Goal: Task Accomplishment & Management: Complete application form

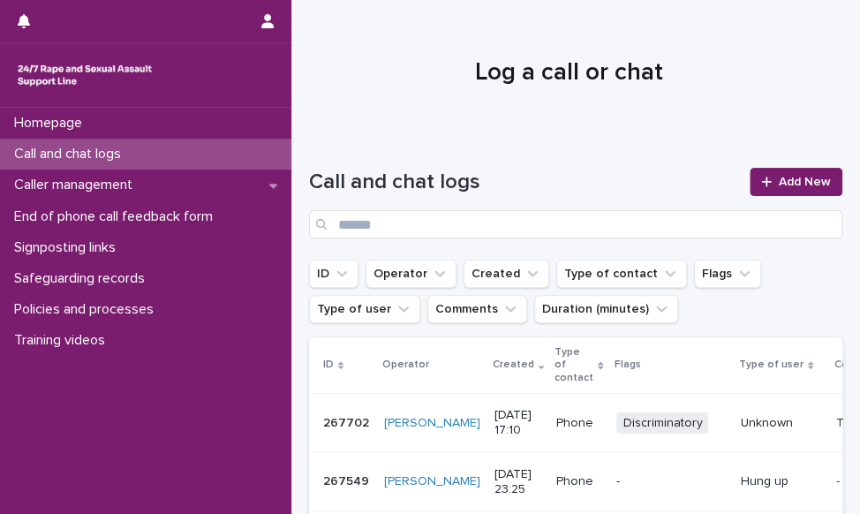
click at [777, 162] on div "Call and chat logs Add New" at bounding box center [575, 195] width 533 height 127
click at [779, 183] on span "Add New" at bounding box center [805, 182] width 52 height 12
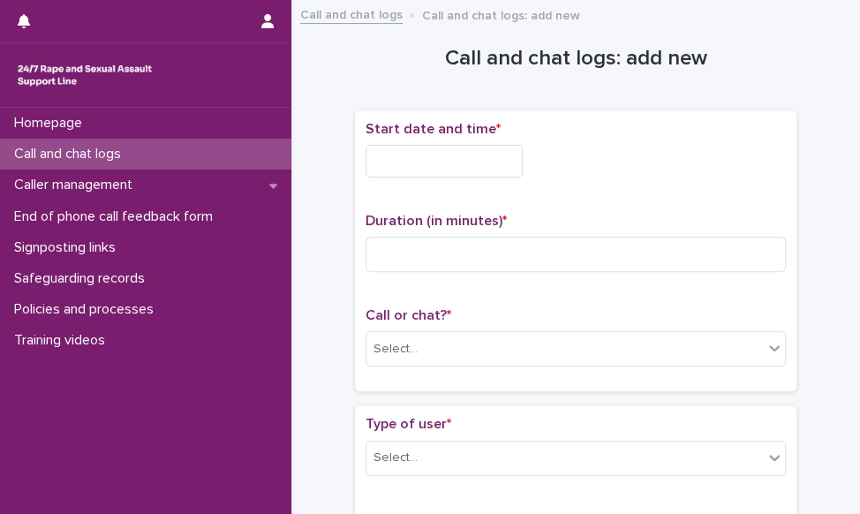
click at [401, 162] on input "text" at bounding box center [444, 161] width 157 height 33
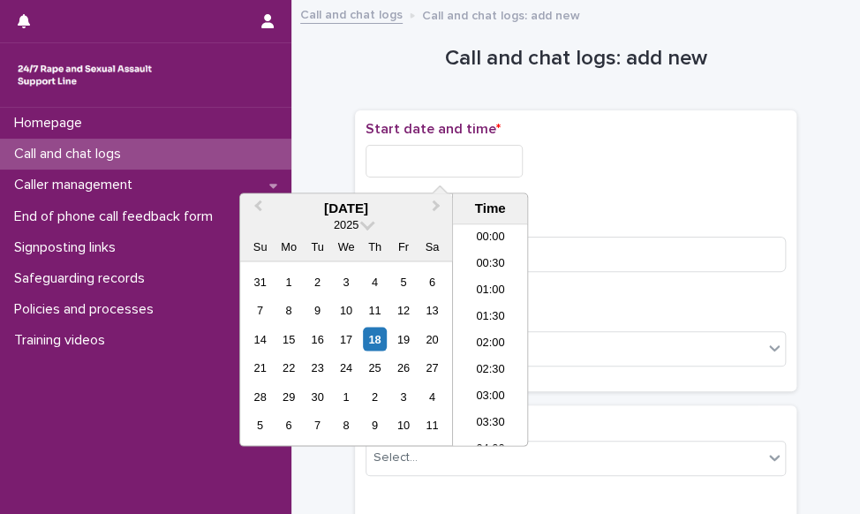
scroll to position [856, 0]
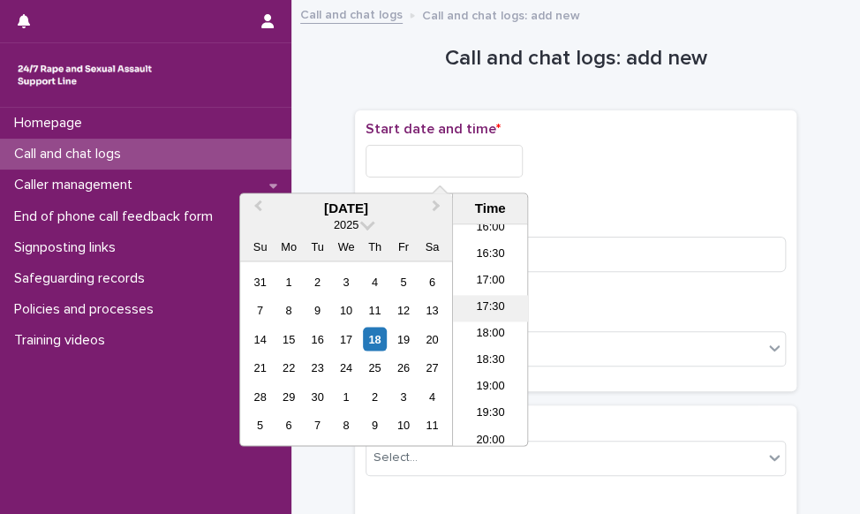
click at [477, 311] on li "17:30" at bounding box center [490, 309] width 75 height 26
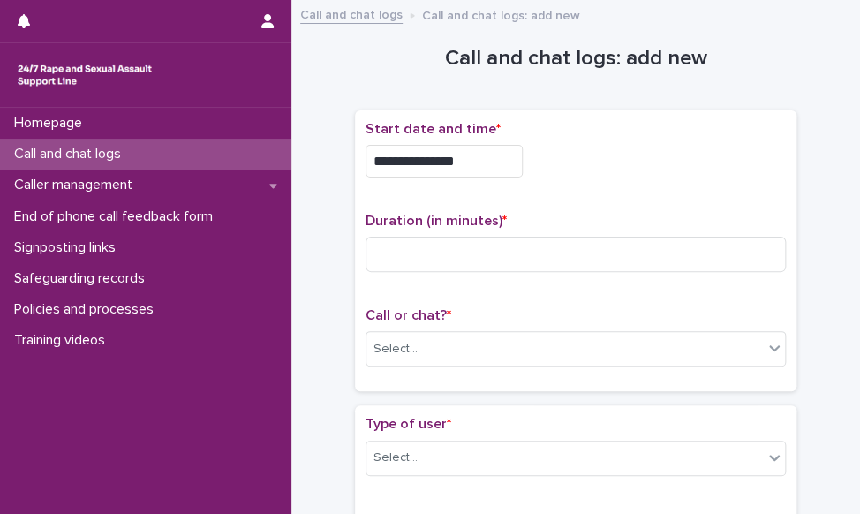
click at [477, 164] on input "**********" at bounding box center [444, 161] width 157 height 33
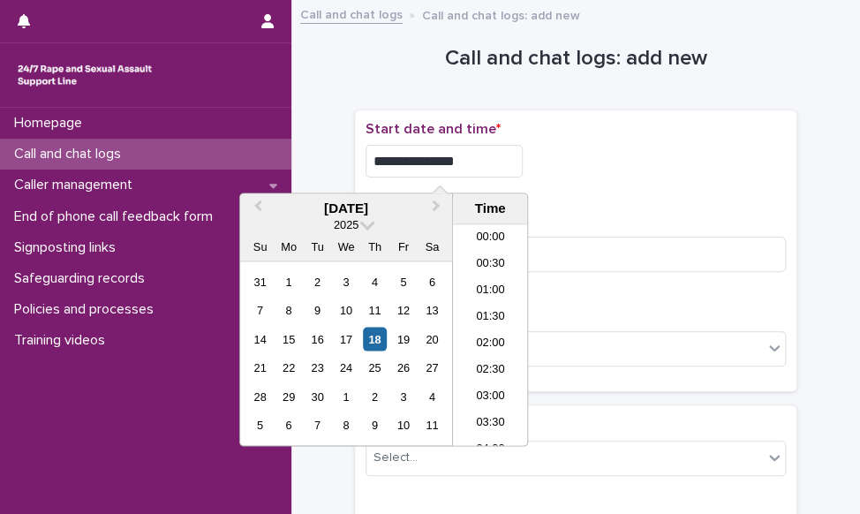
scroll to position [830, 0]
type input "**********"
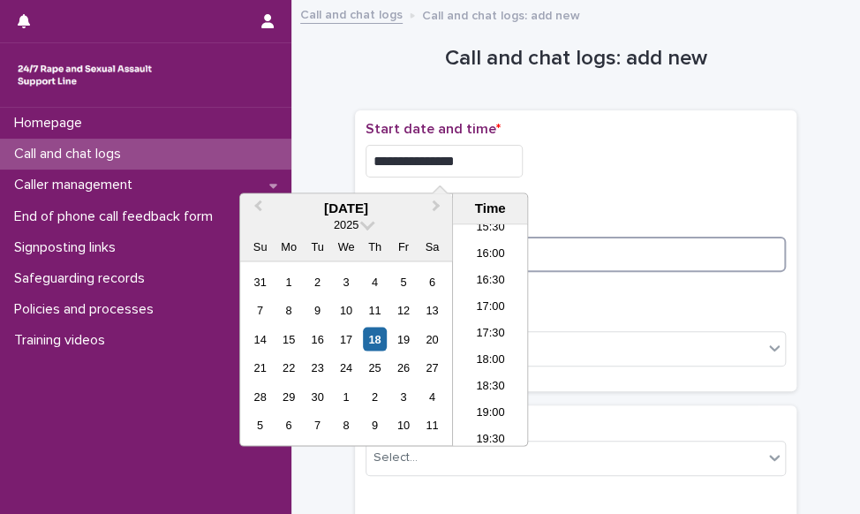
click at [602, 250] on input at bounding box center [576, 254] width 420 height 35
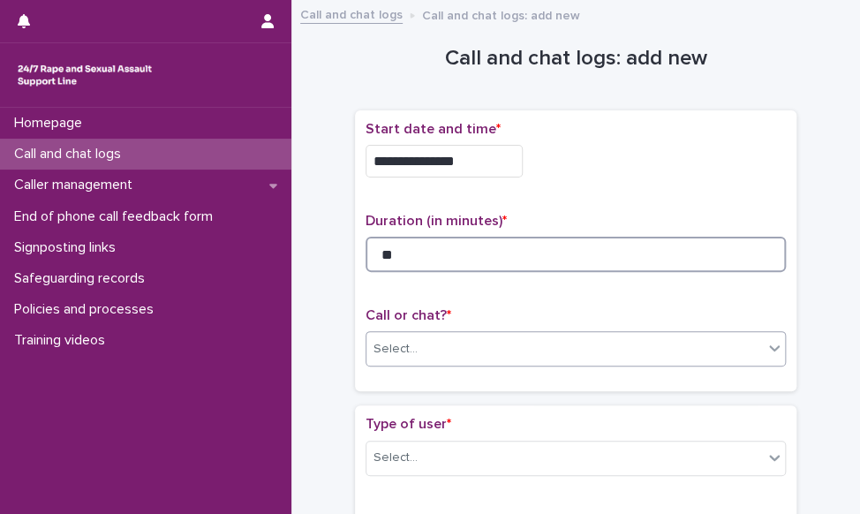
type input "**"
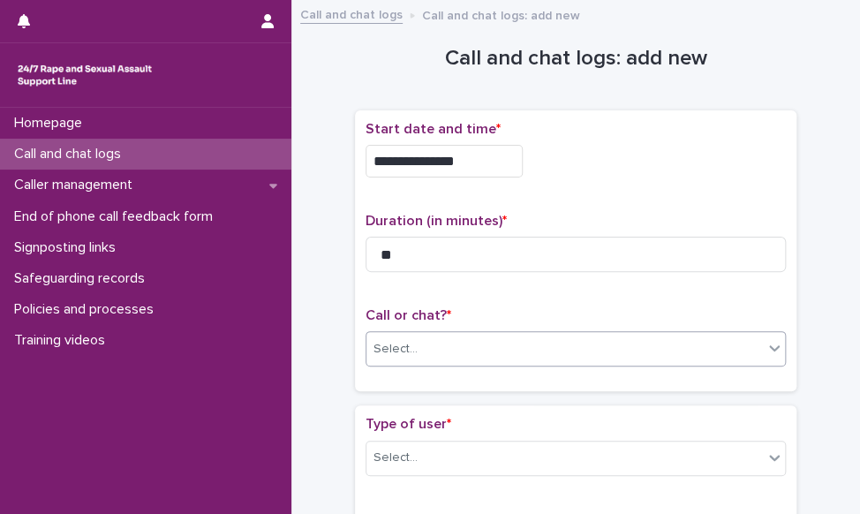
click at [481, 340] on div "Select..." at bounding box center [564, 349] width 396 height 29
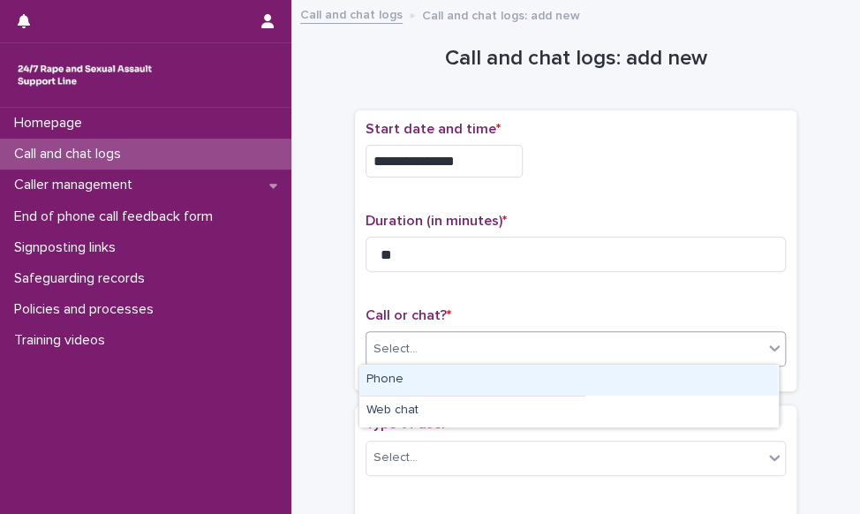
click at [464, 381] on div "Phone" at bounding box center [568, 380] width 419 height 31
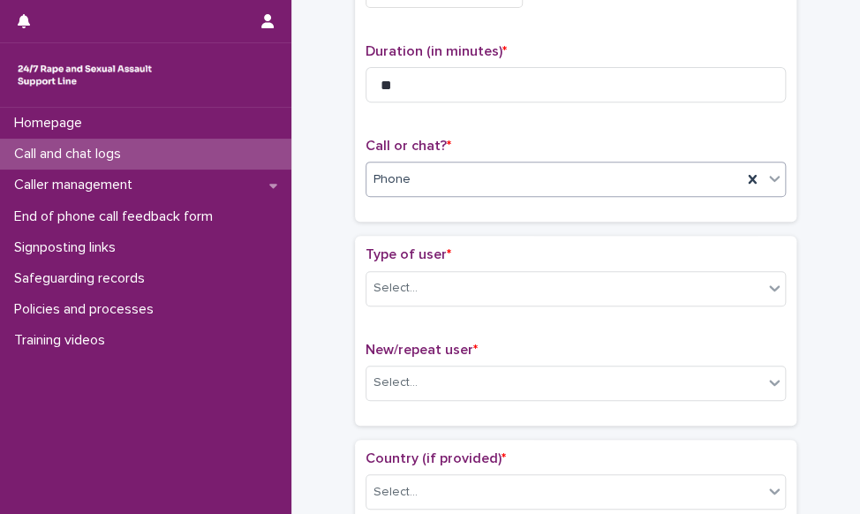
scroll to position [177, 0]
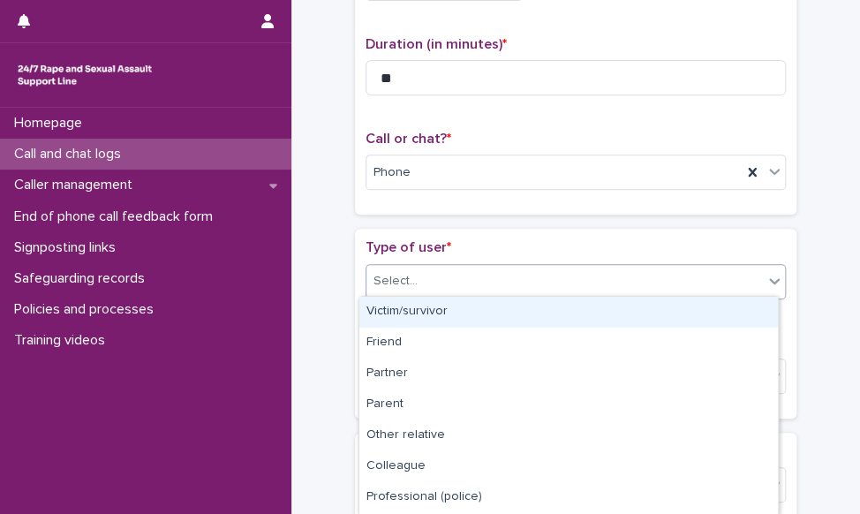
click at [413, 279] on div "Select..." at bounding box center [564, 281] width 396 height 29
click at [418, 310] on div "Victim/survivor" at bounding box center [568, 312] width 419 height 31
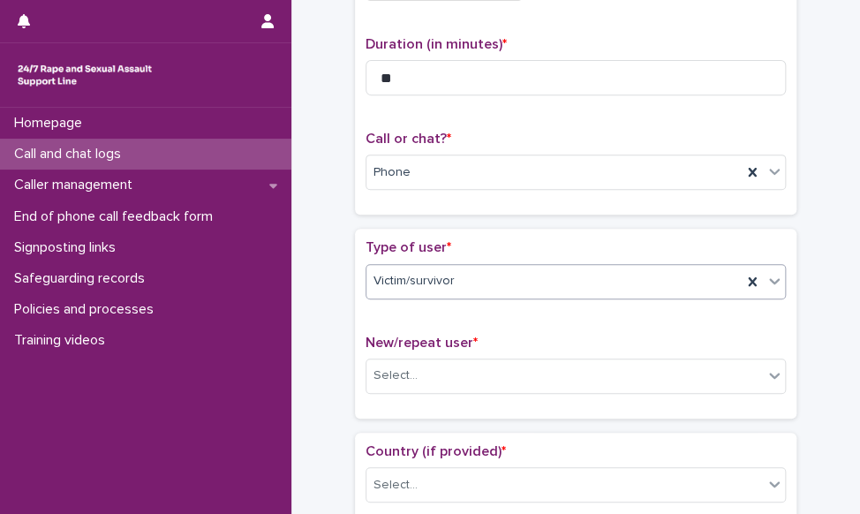
scroll to position [353, 0]
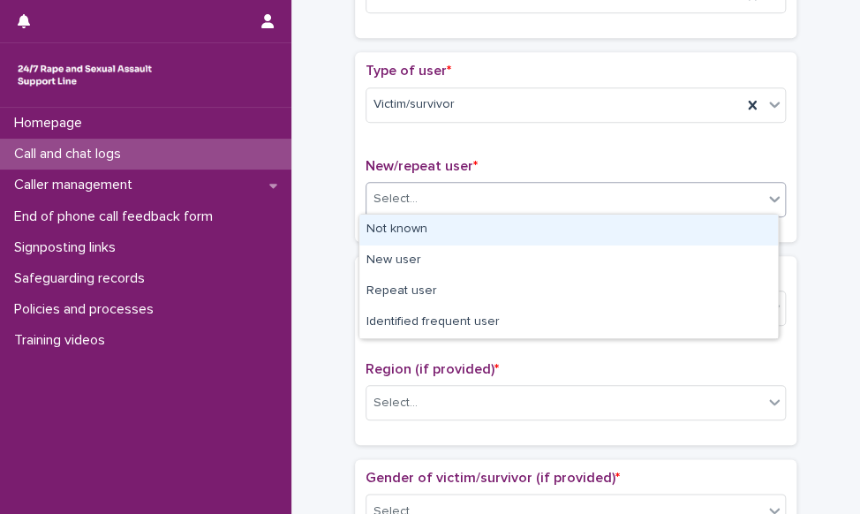
click at [434, 201] on div "Select..." at bounding box center [564, 199] width 396 height 29
click at [431, 235] on div "Not known" at bounding box center [568, 230] width 419 height 31
click at [436, 200] on div "Not known" at bounding box center [553, 199] width 375 height 29
click at [437, 200] on div "Not known" at bounding box center [553, 199] width 375 height 29
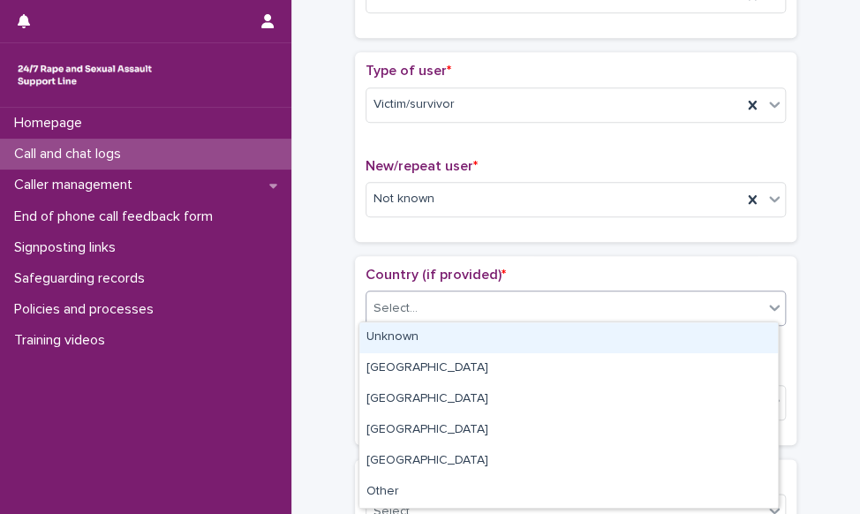
click at [413, 308] on div "Select..." at bounding box center [564, 308] width 396 height 29
click at [410, 331] on div "Unknown" at bounding box center [568, 337] width 419 height 31
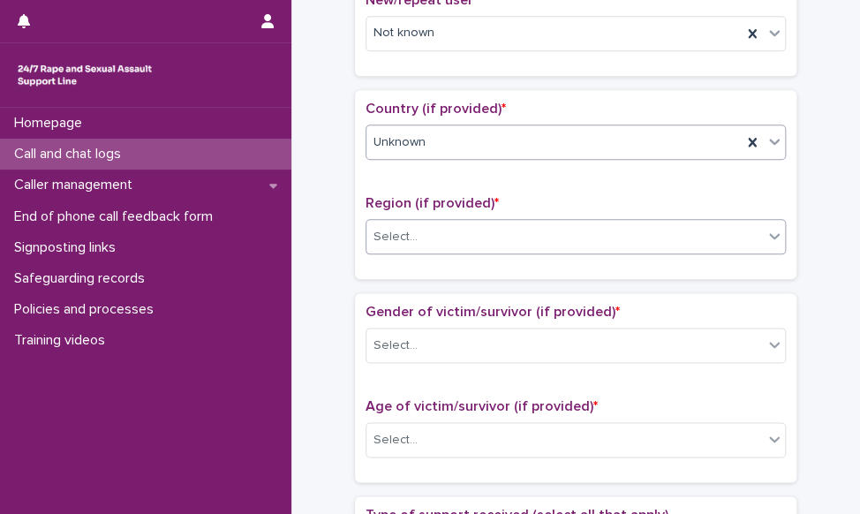
scroll to position [530, 0]
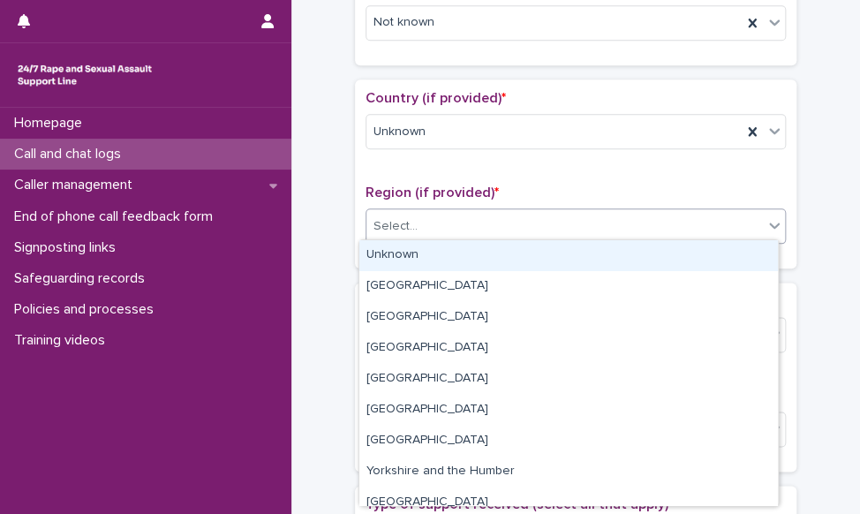
drag, startPoint x: 419, startPoint y: 219, endPoint x: 417, endPoint y: 249, distance: 30.1
click at [419, 220] on div "Select..." at bounding box center [564, 226] width 396 height 29
click at [415, 255] on div "Unknown" at bounding box center [568, 255] width 419 height 31
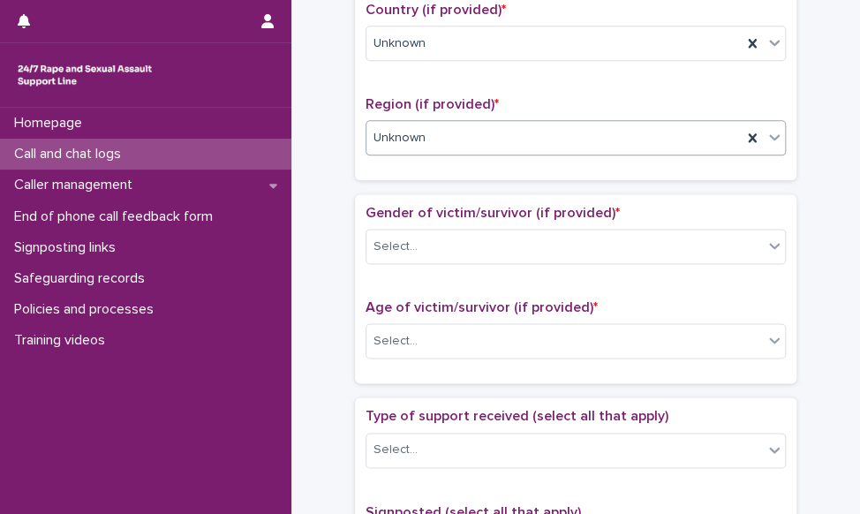
scroll to position [706, 0]
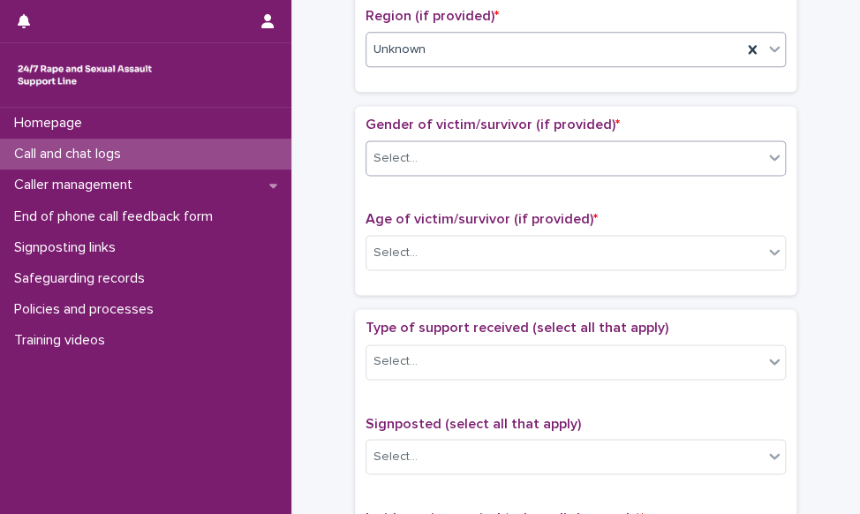
click at [424, 155] on div "Select..." at bounding box center [564, 158] width 396 height 29
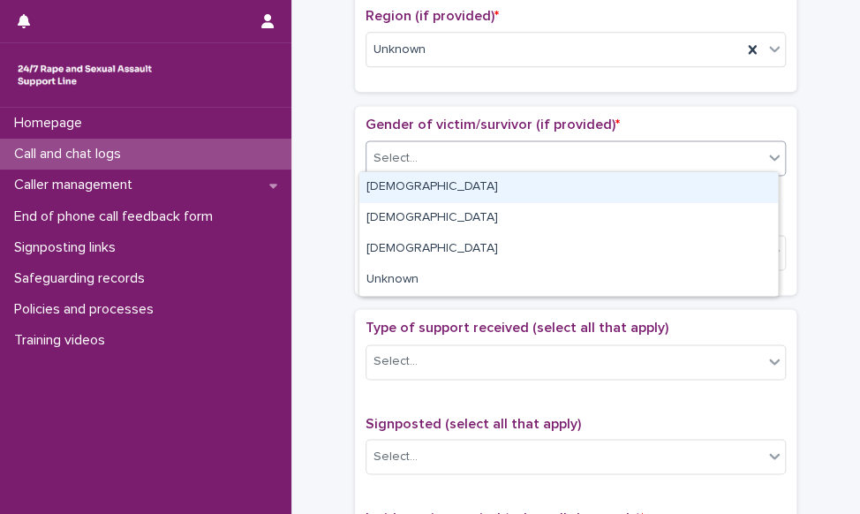
click at [420, 181] on div "[DEMOGRAPHIC_DATA]" at bounding box center [568, 187] width 419 height 31
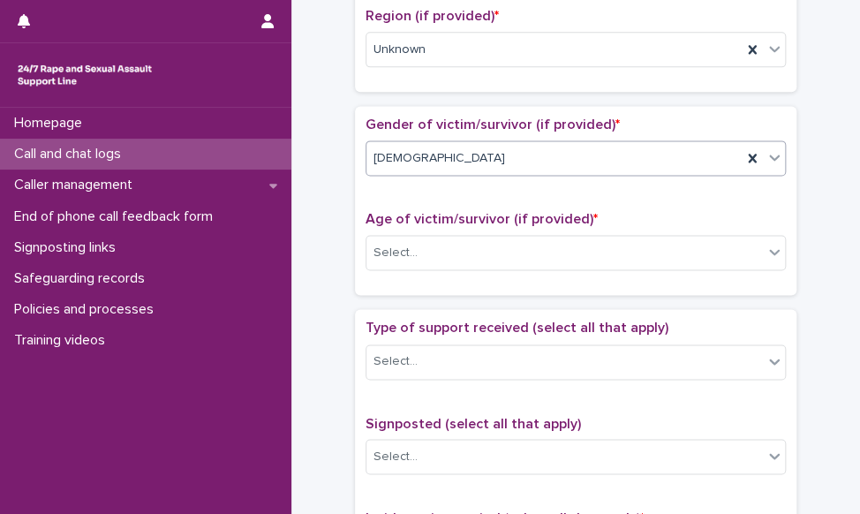
scroll to position [795, 0]
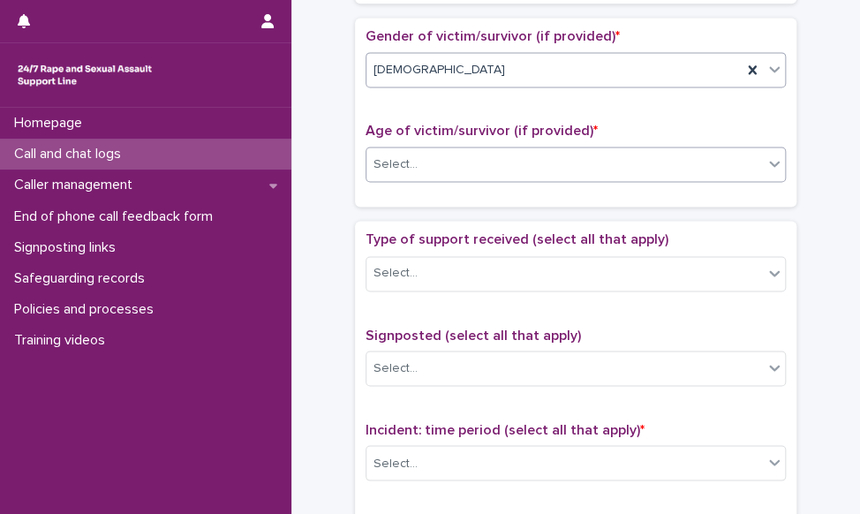
click at [424, 151] on div "Select..." at bounding box center [564, 164] width 396 height 29
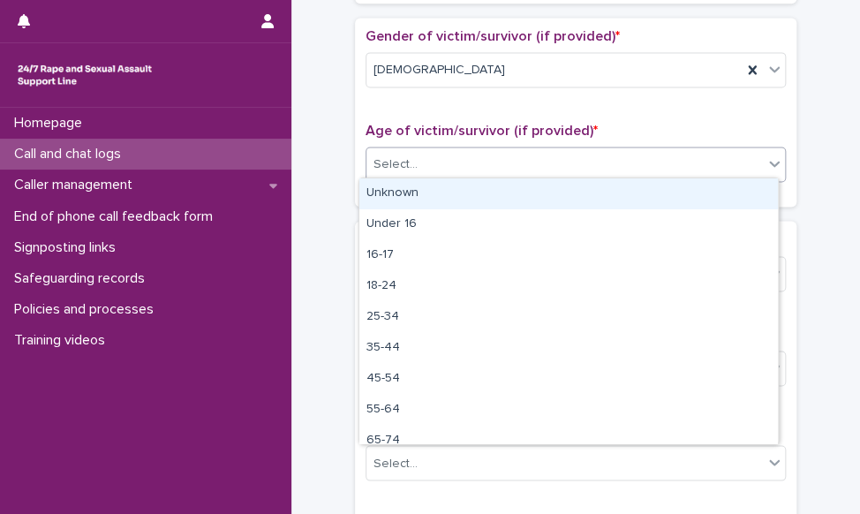
drag, startPoint x: 391, startPoint y: 213, endPoint x: 392, endPoint y: 190, distance: 23.0
click at [392, 190] on div "Unknown" at bounding box center [568, 193] width 419 height 31
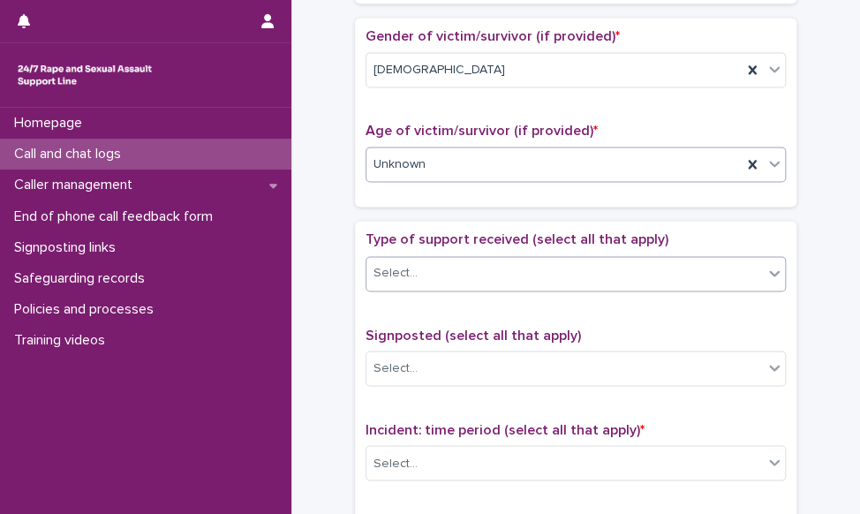
click at [432, 273] on div "Select..." at bounding box center [564, 273] width 396 height 29
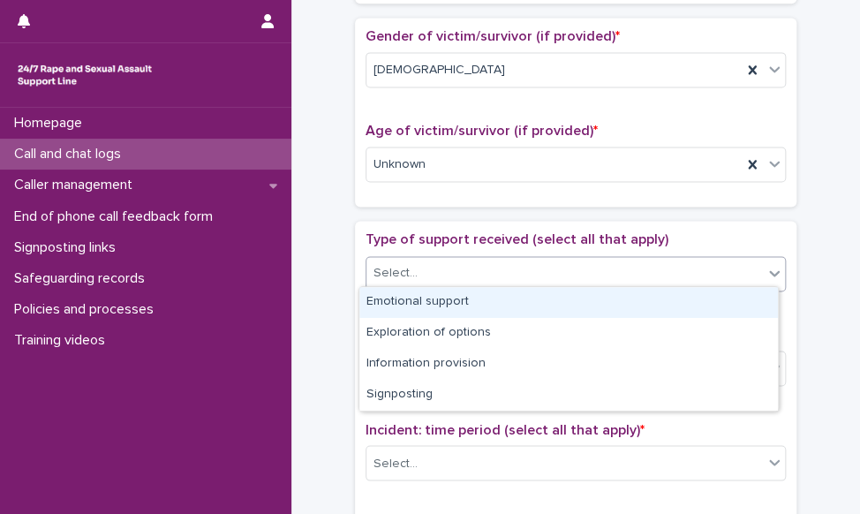
click at [427, 301] on div "Emotional support" at bounding box center [568, 302] width 419 height 31
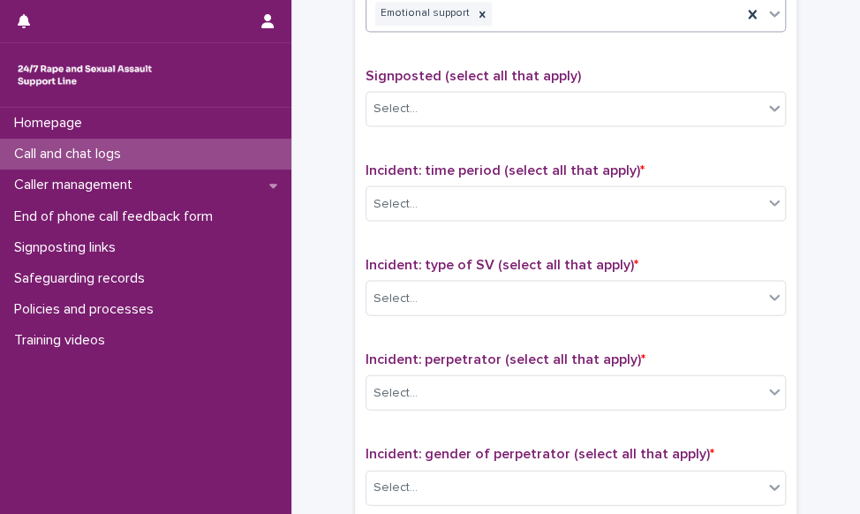
scroll to position [1060, 0]
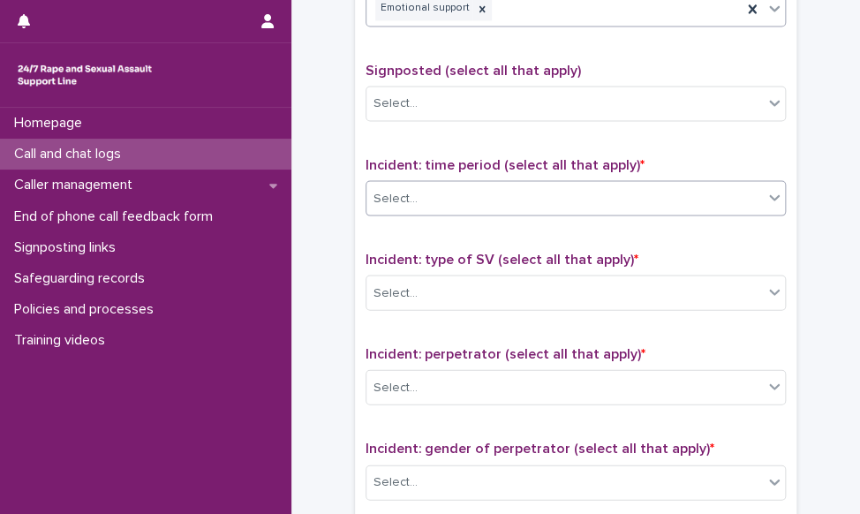
click at [422, 204] on div "Select..." at bounding box center [564, 198] width 396 height 29
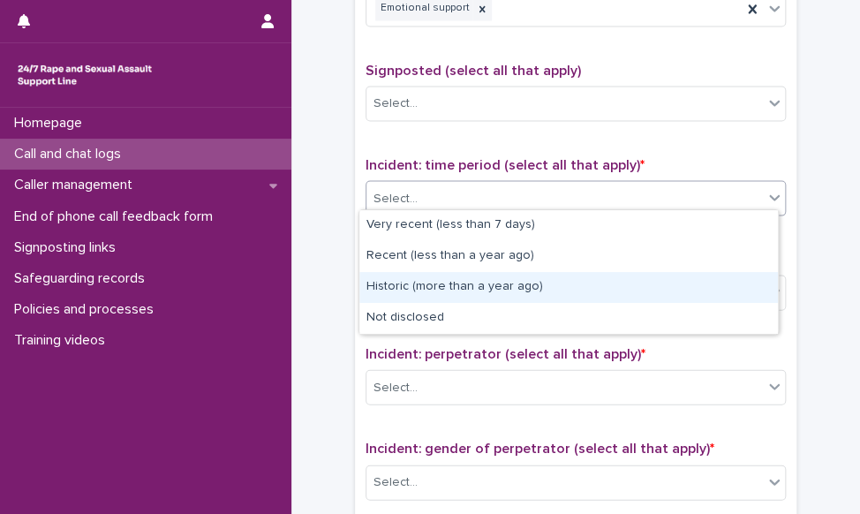
click at [410, 283] on div "Historic (more than a year ago)" at bounding box center [568, 287] width 419 height 31
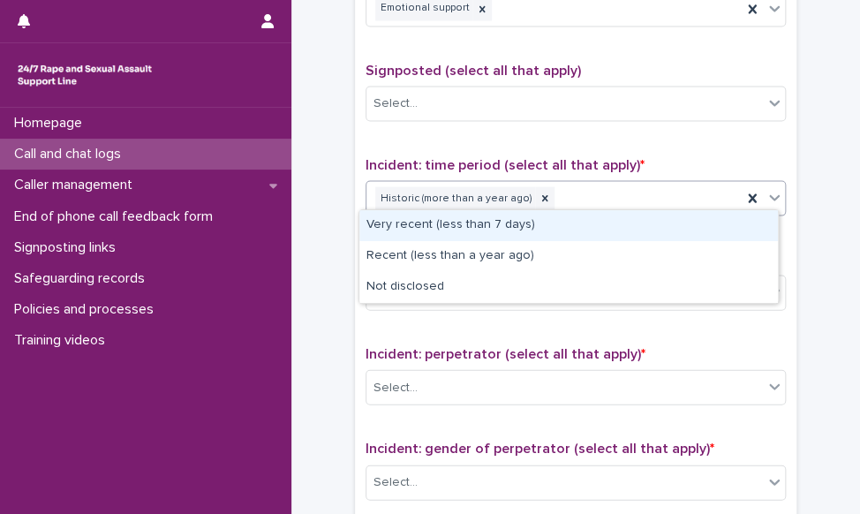
click at [569, 202] on div "Historic (more than a year ago)" at bounding box center [553, 198] width 375 height 31
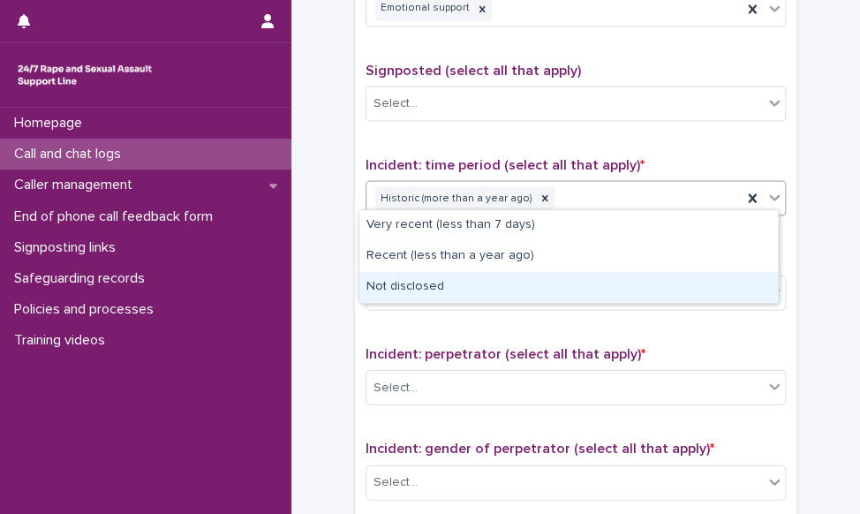
click at [506, 294] on div "Not disclosed" at bounding box center [568, 287] width 419 height 31
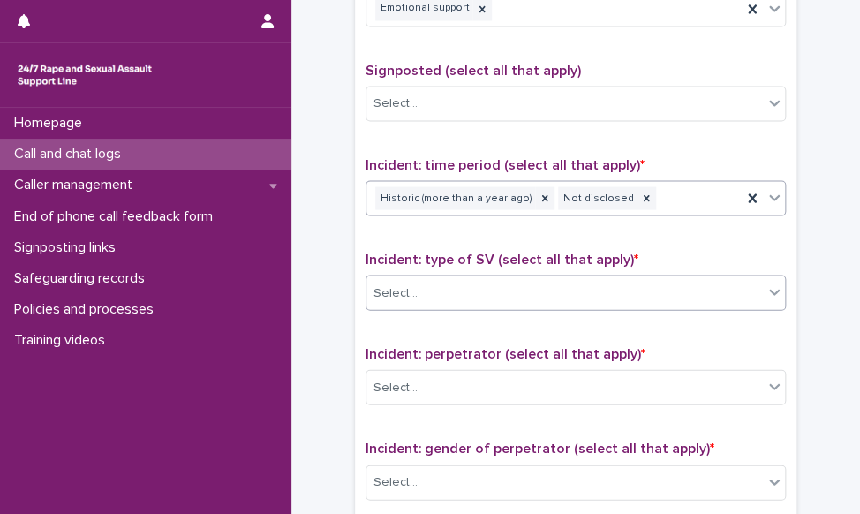
click at [494, 286] on div "Select..." at bounding box center [564, 292] width 396 height 29
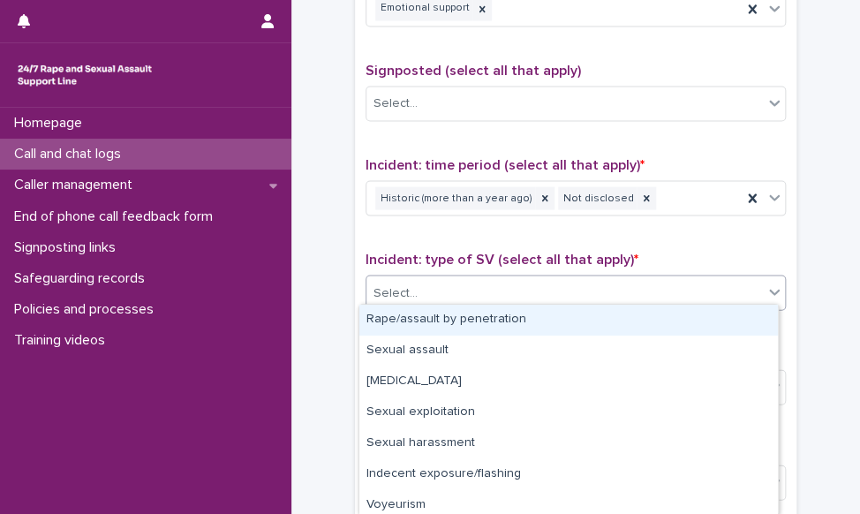
click at [478, 320] on div "Rape/assault by penetration" at bounding box center [568, 320] width 419 height 31
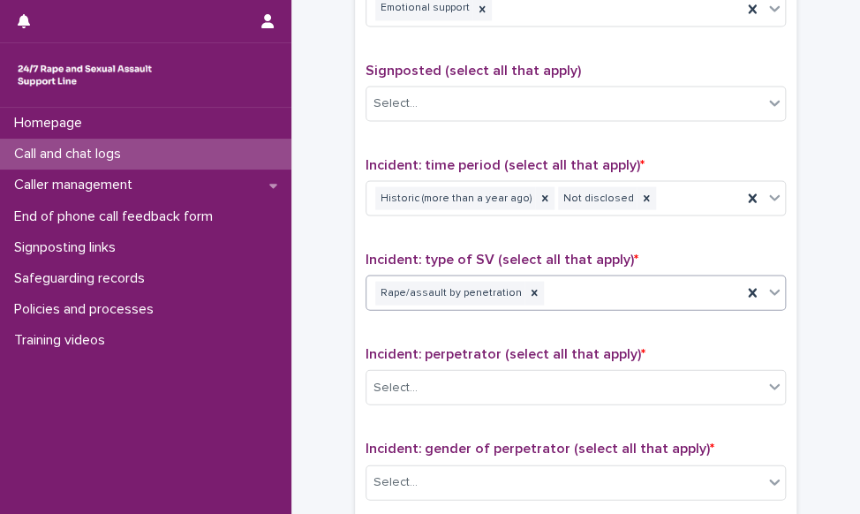
click at [677, 277] on div "Rape/assault by penetration" at bounding box center [553, 292] width 375 height 31
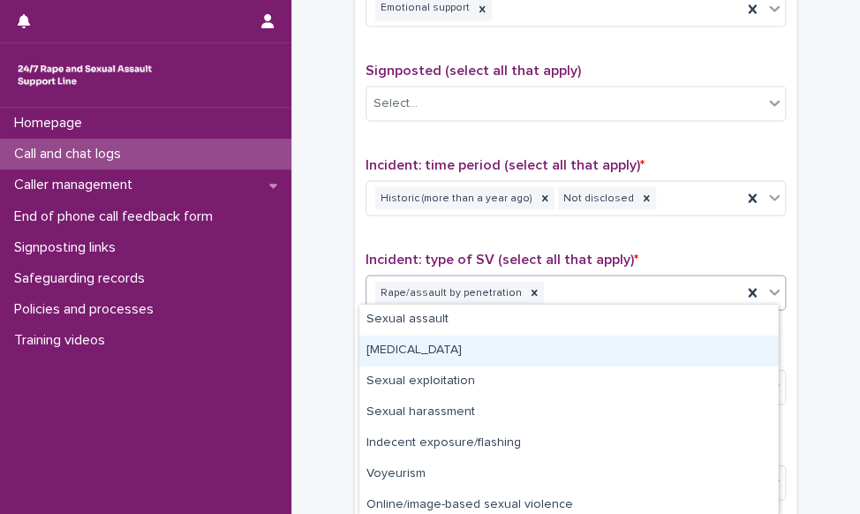
click at [516, 346] on div "[MEDICAL_DATA]" at bounding box center [568, 351] width 419 height 31
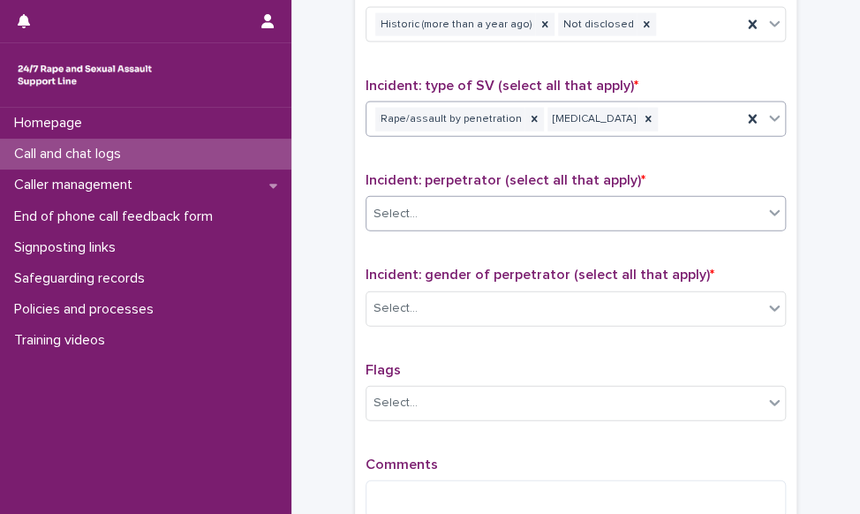
scroll to position [1236, 0]
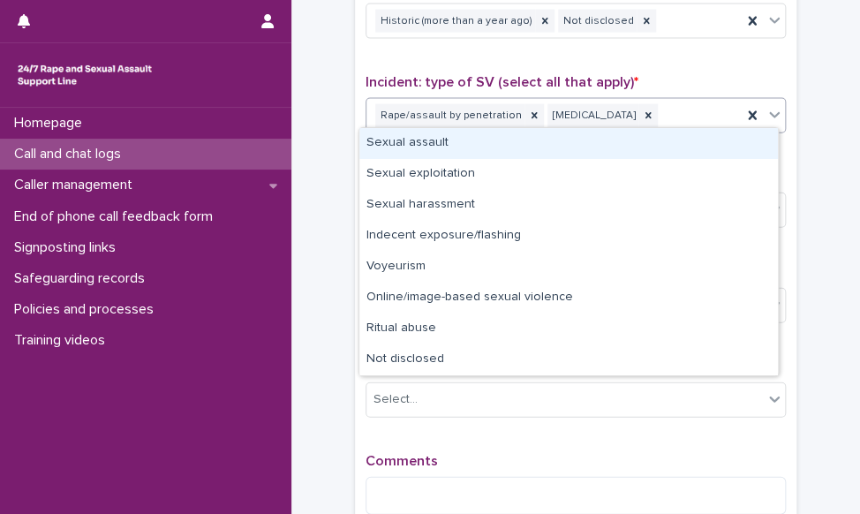
click at [682, 102] on div "Rape/assault by penetration [MEDICAL_DATA]" at bounding box center [553, 116] width 375 height 31
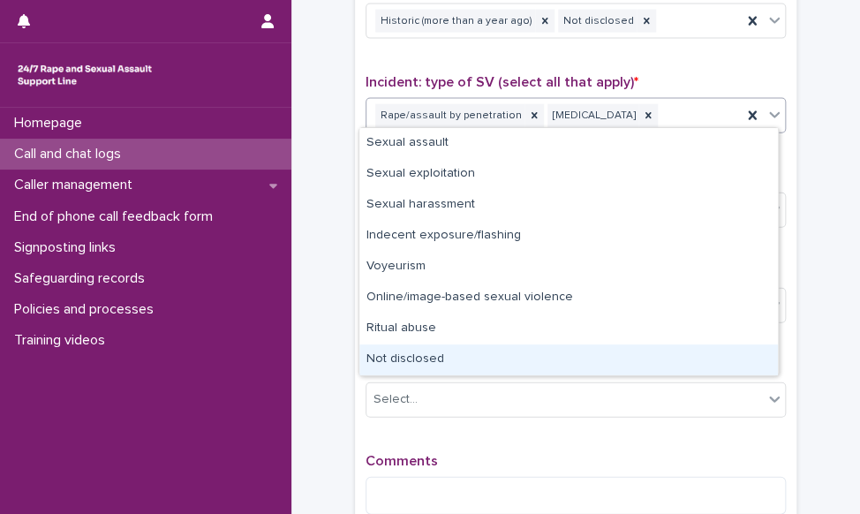
click at [446, 349] on div "Not disclosed" at bounding box center [568, 359] width 419 height 31
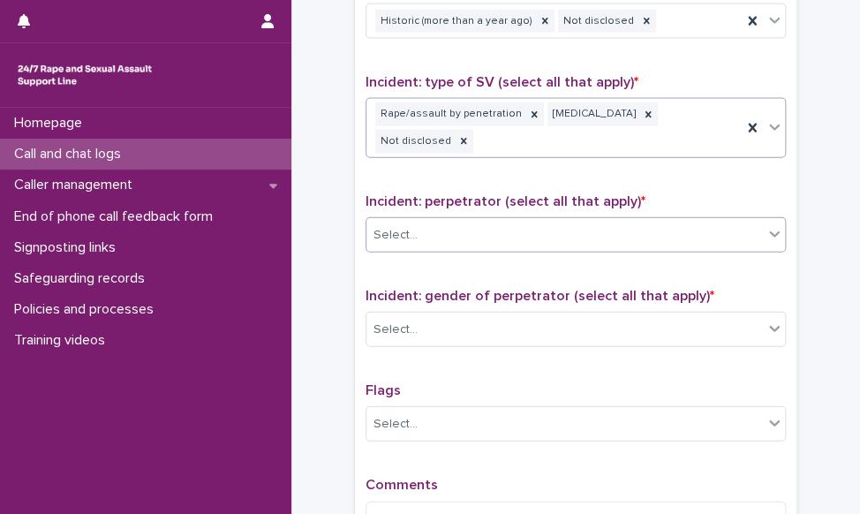
click at [452, 241] on div "Select..." at bounding box center [564, 235] width 396 height 29
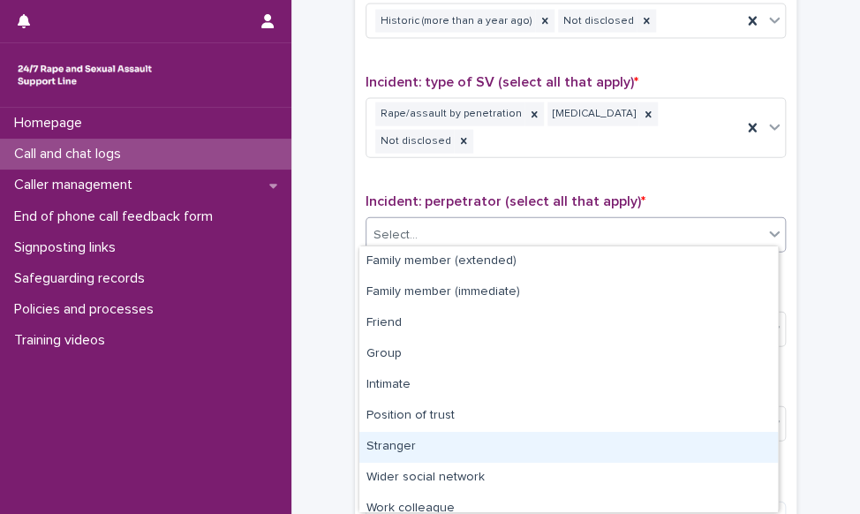
scroll to position [74, 0]
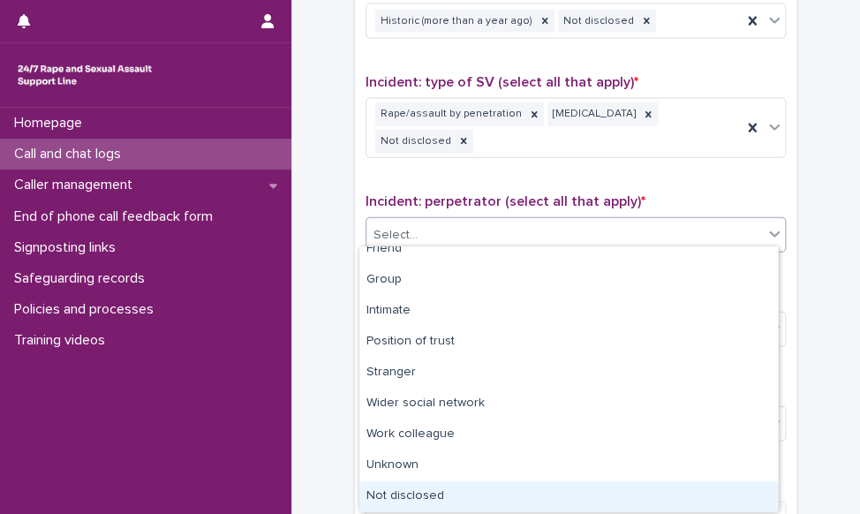
click at [422, 493] on div "Not disclosed" at bounding box center [568, 496] width 419 height 31
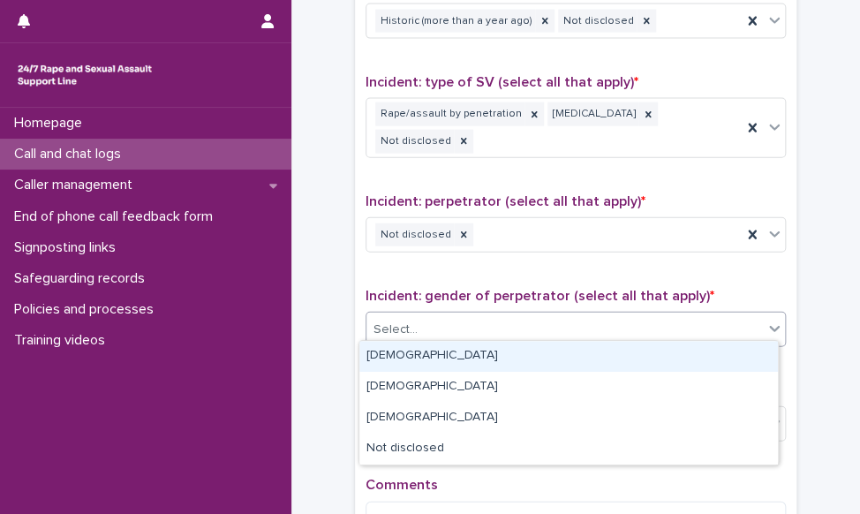
click at [456, 325] on div "Select..." at bounding box center [564, 329] width 396 height 29
click at [444, 351] on div "[DEMOGRAPHIC_DATA]" at bounding box center [568, 356] width 419 height 31
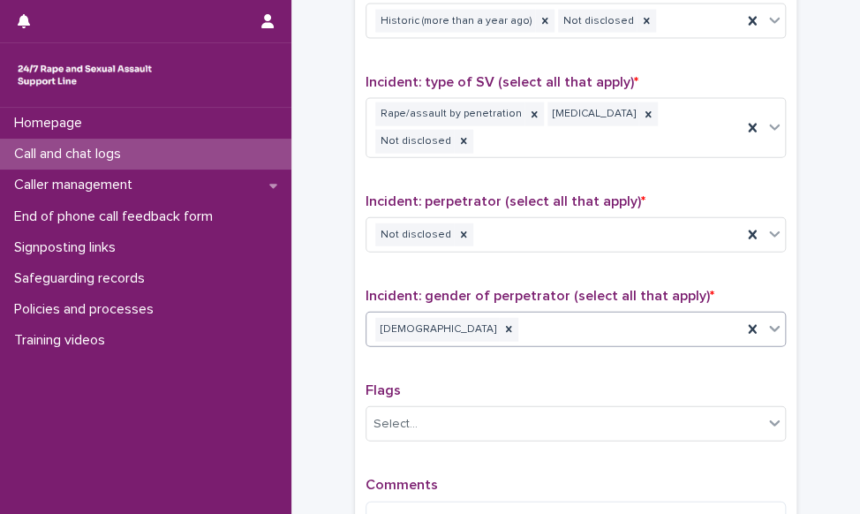
click at [579, 322] on div "[DEMOGRAPHIC_DATA]" at bounding box center [553, 329] width 375 height 31
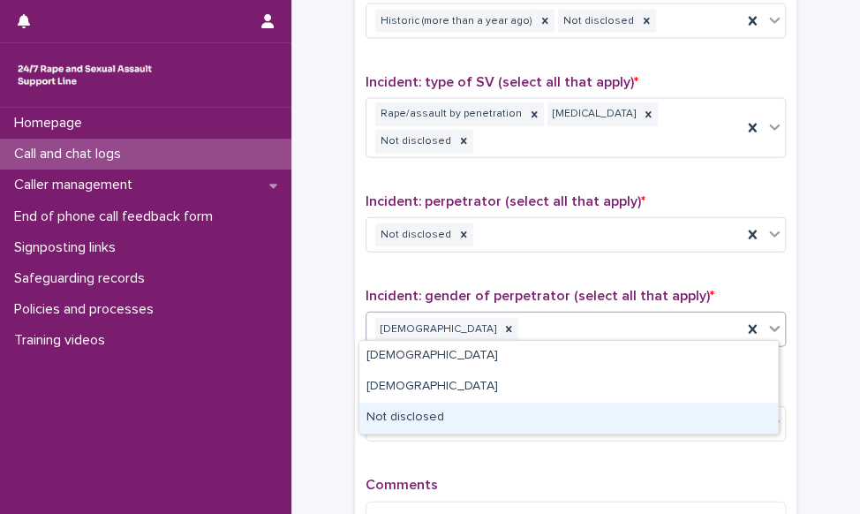
click at [498, 409] on div "Not disclosed" at bounding box center [568, 418] width 419 height 31
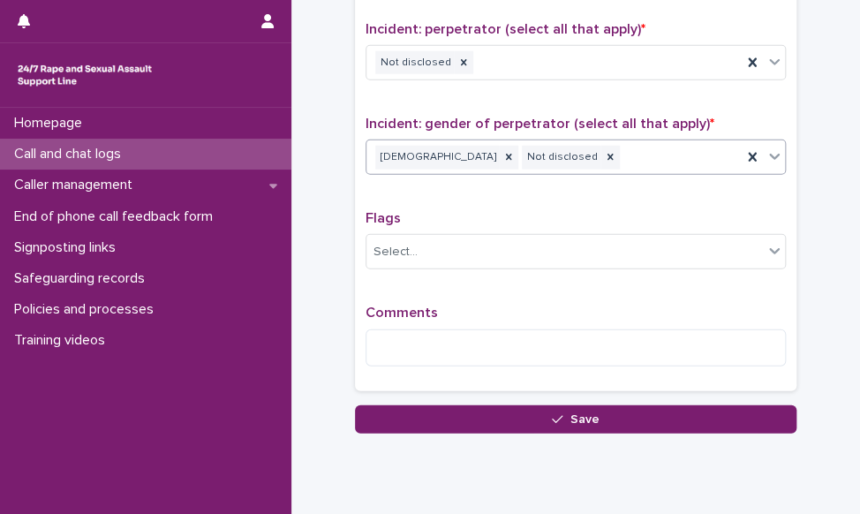
scroll to position [1459, 0]
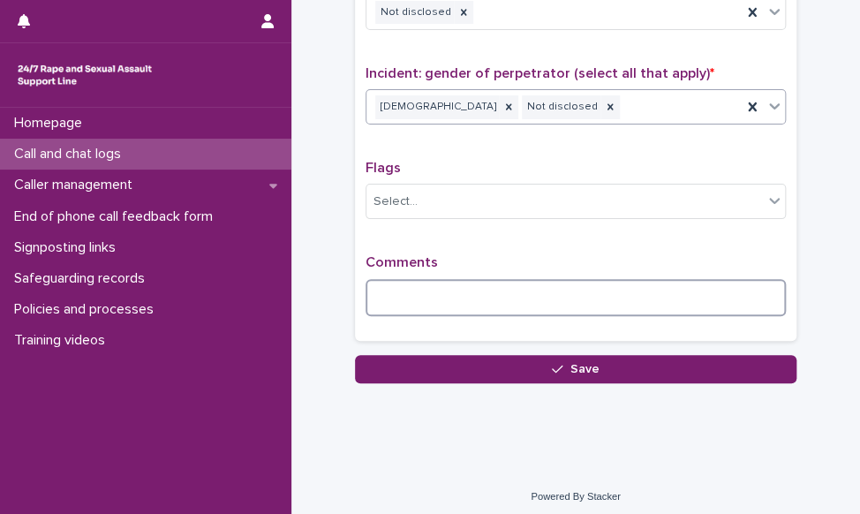
click at [493, 287] on textarea at bounding box center [576, 298] width 420 height 38
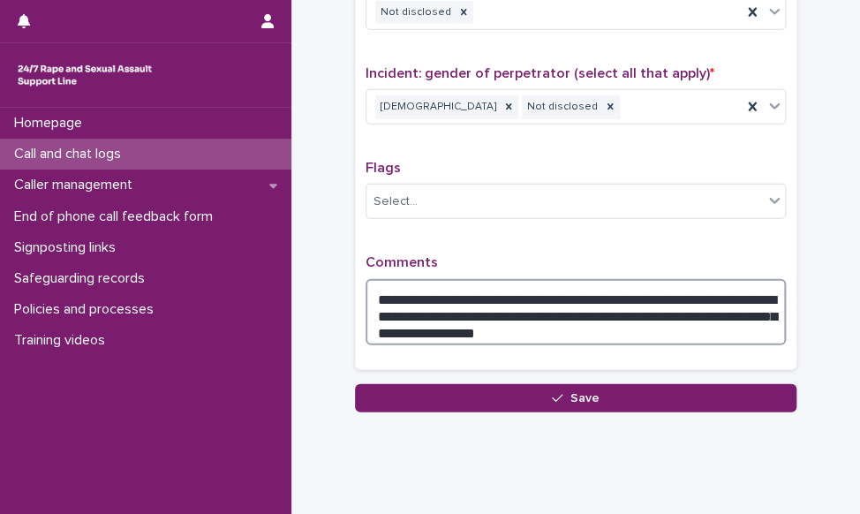
click at [593, 306] on textarea "**********" at bounding box center [576, 312] width 420 height 67
click at [562, 326] on textarea "**********" at bounding box center [576, 312] width 420 height 67
click at [766, 318] on textarea "**********" at bounding box center [576, 312] width 420 height 67
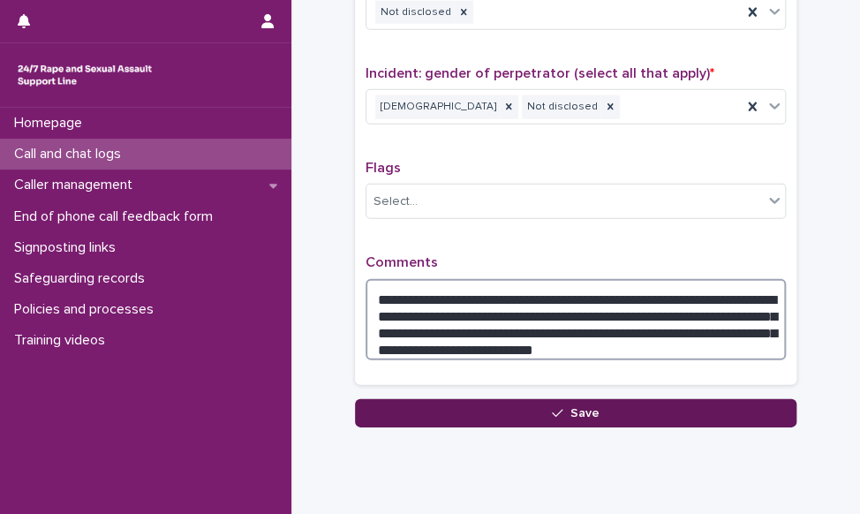
type textarea "**********"
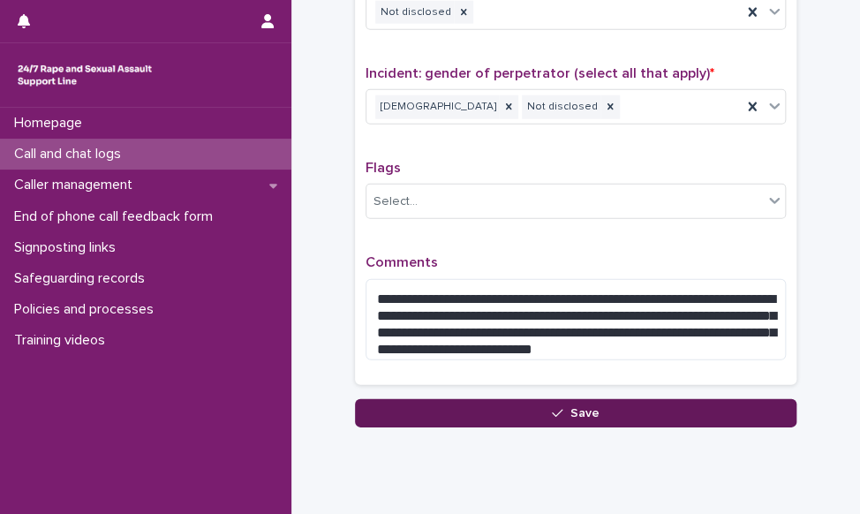
click at [655, 411] on button "Save" at bounding box center [575, 413] width 441 height 28
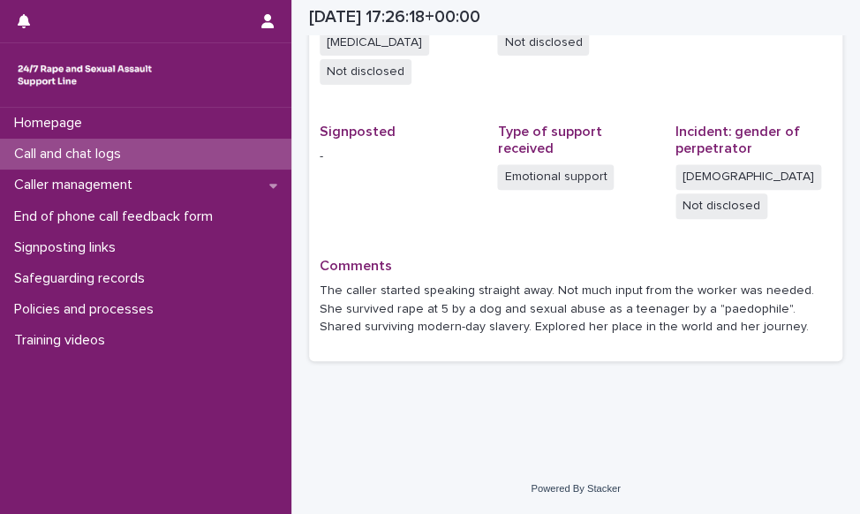
scroll to position [484, 0]
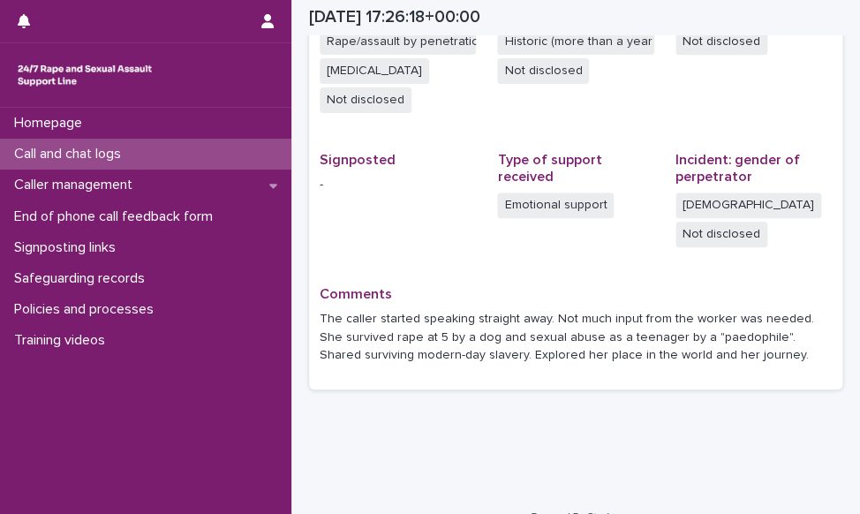
click at [166, 154] on div "Call and chat logs" at bounding box center [145, 154] width 291 height 31
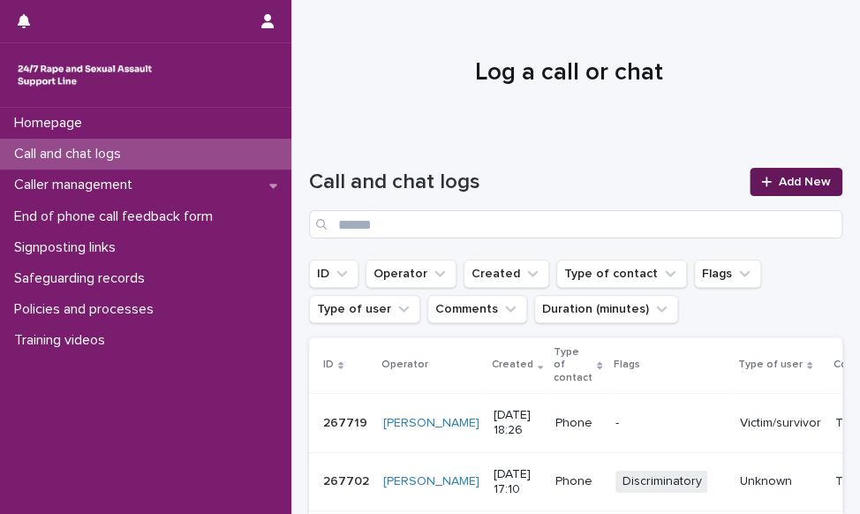
click at [752, 168] on link "Add New" at bounding box center [796, 182] width 93 height 28
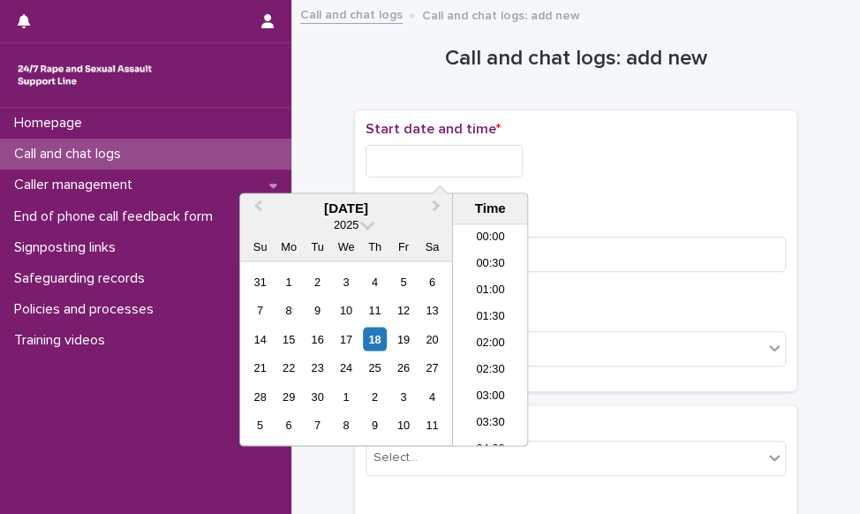
click at [485, 157] on input "text" at bounding box center [444, 161] width 157 height 33
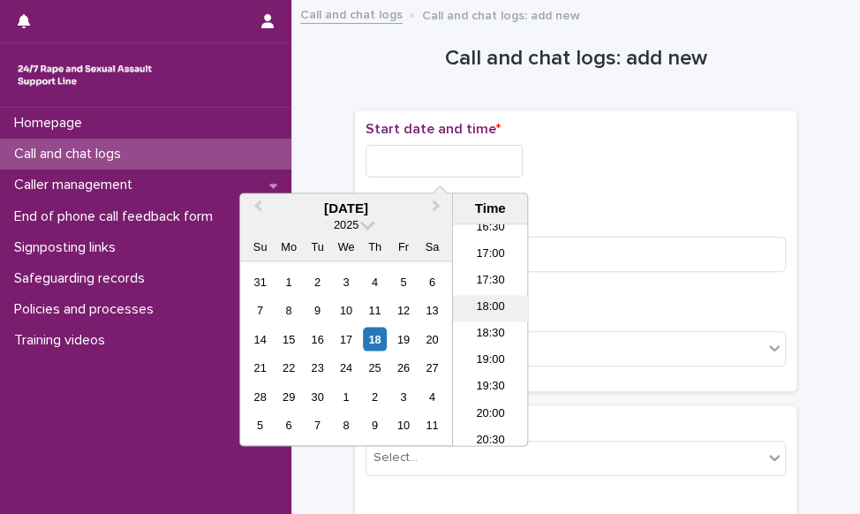
click at [470, 311] on li "18:00" at bounding box center [490, 309] width 75 height 26
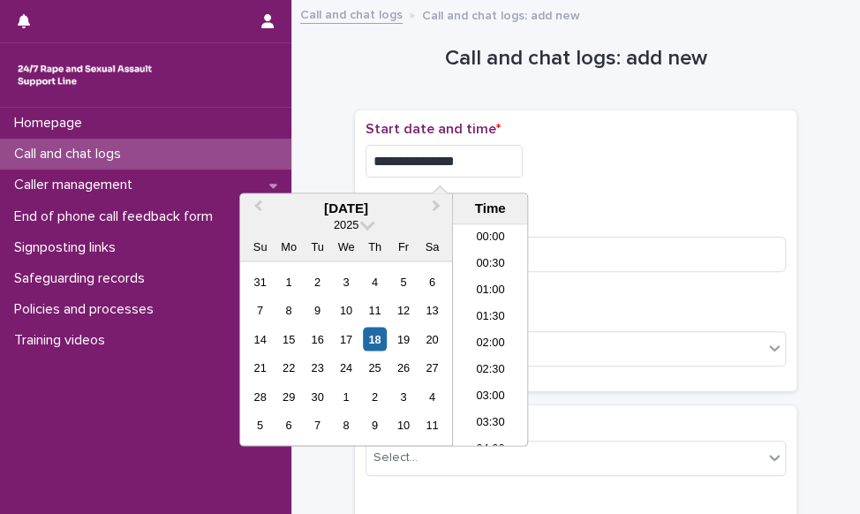
click at [482, 170] on input "**********" at bounding box center [444, 161] width 157 height 33
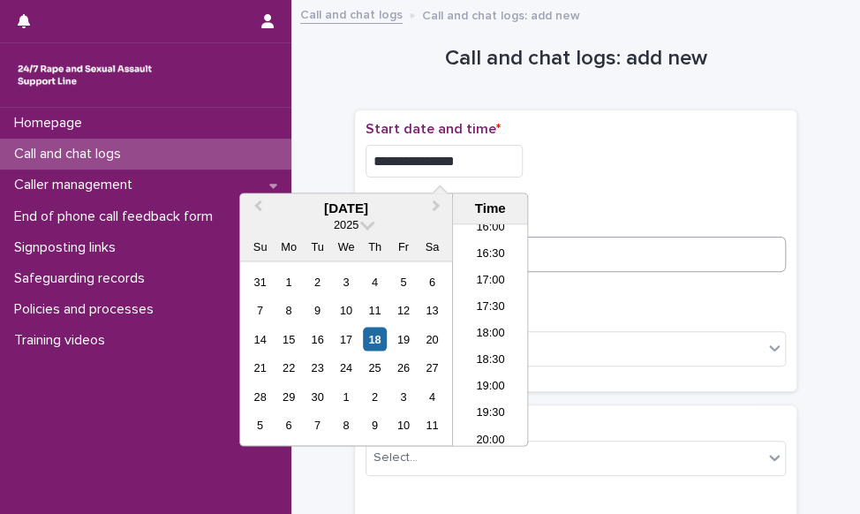
type input "**********"
click at [562, 249] on input at bounding box center [576, 254] width 420 height 35
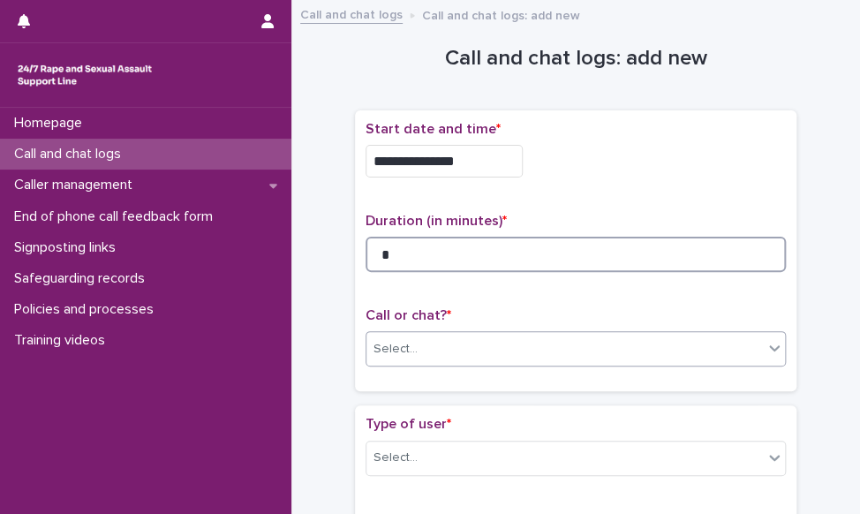
type input "*"
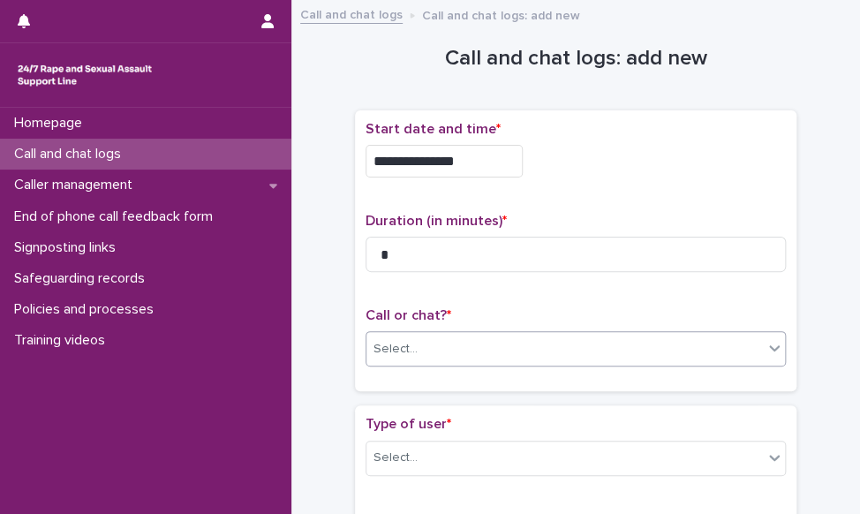
drag, startPoint x: 551, startPoint y: 341, endPoint x: 533, endPoint y: 354, distance: 22.1
click at [547, 341] on div "Select..." at bounding box center [564, 349] width 396 height 29
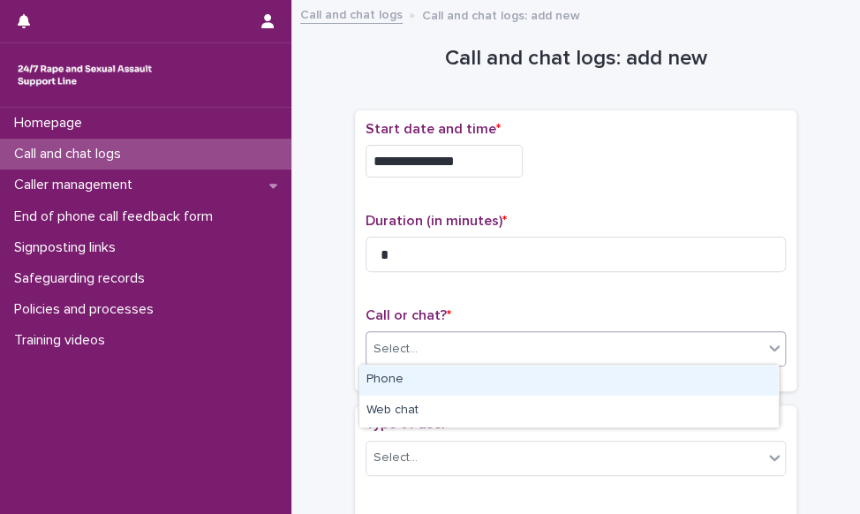
click at [472, 387] on div "Phone" at bounding box center [568, 380] width 419 height 31
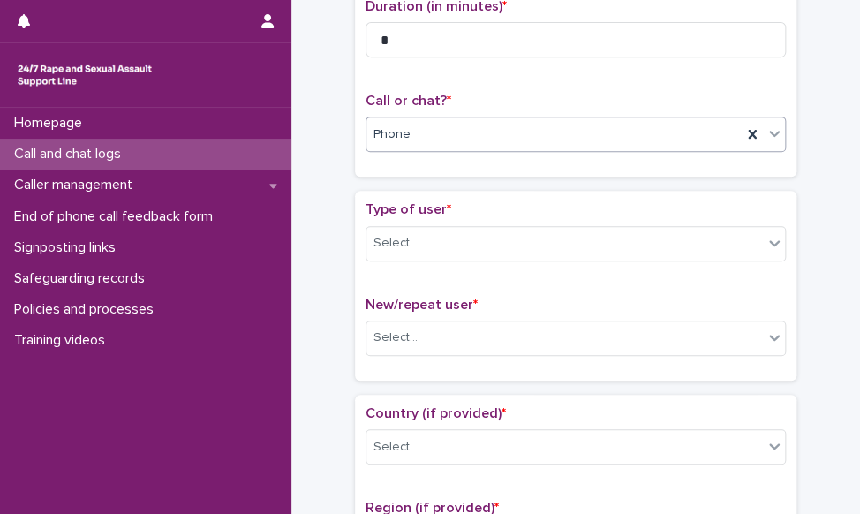
scroll to position [265, 0]
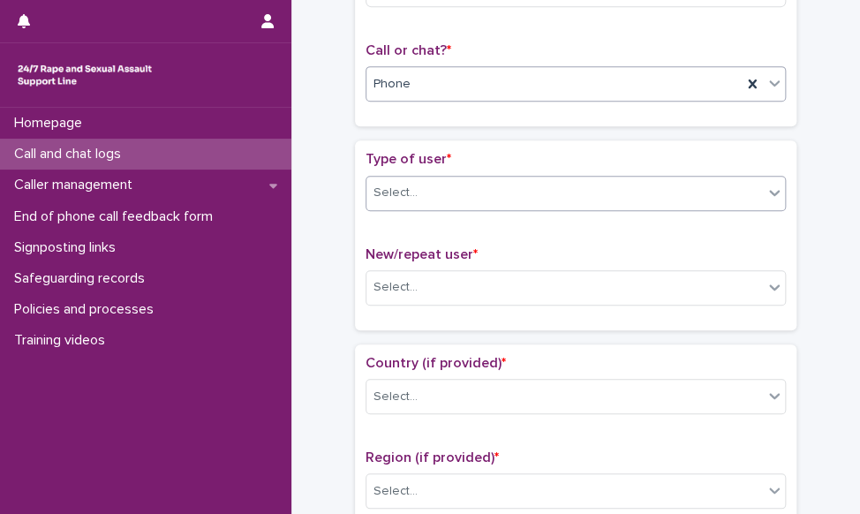
click at [455, 186] on div "Select..." at bounding box center [564, 192] width 396 height 29
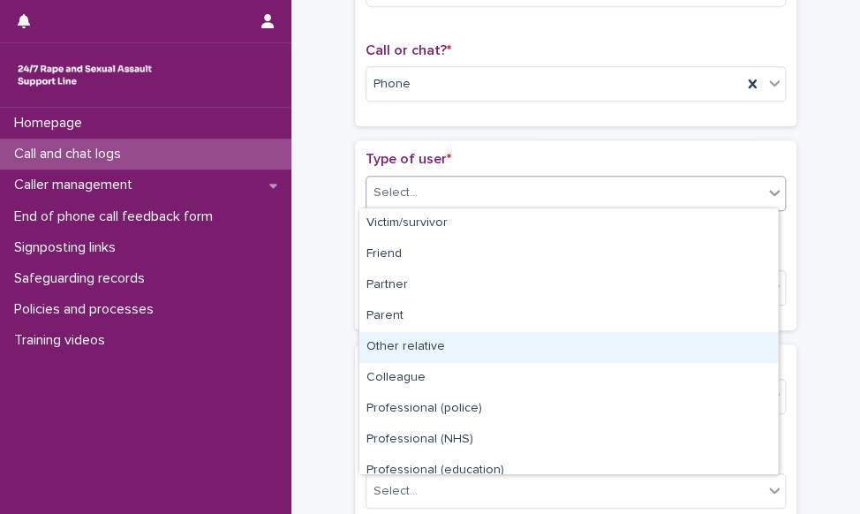
scroll to position [198, 0]
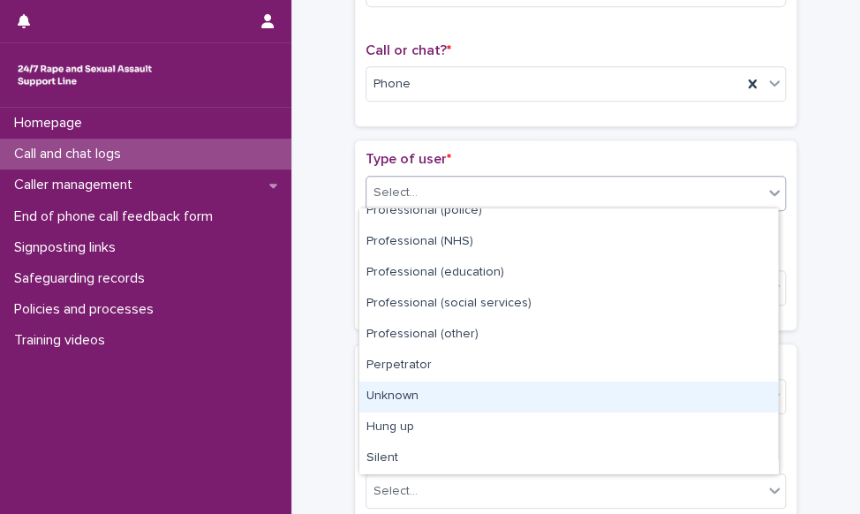
click at [449, 403] on div "Unknown" at bounding box center [568, 396] width 419 height 31
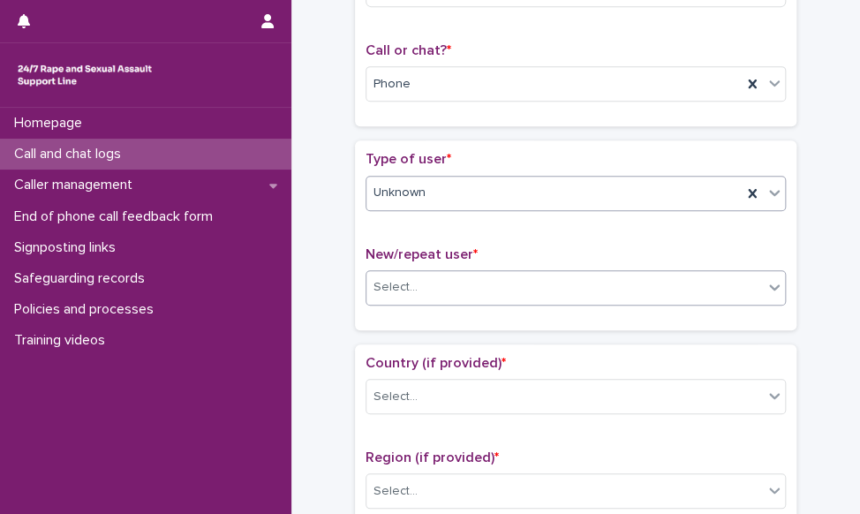
click at [443, 293] on div "Select..." at bounding box center [564, 287] width 396 height 29
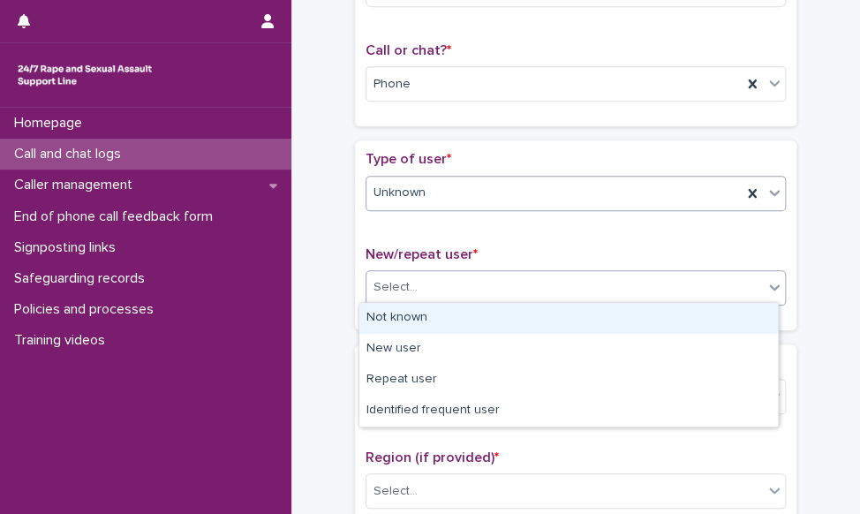
click at [443, 188] on div "Unknown" at bounding box center [553, 192] width 375 height 29
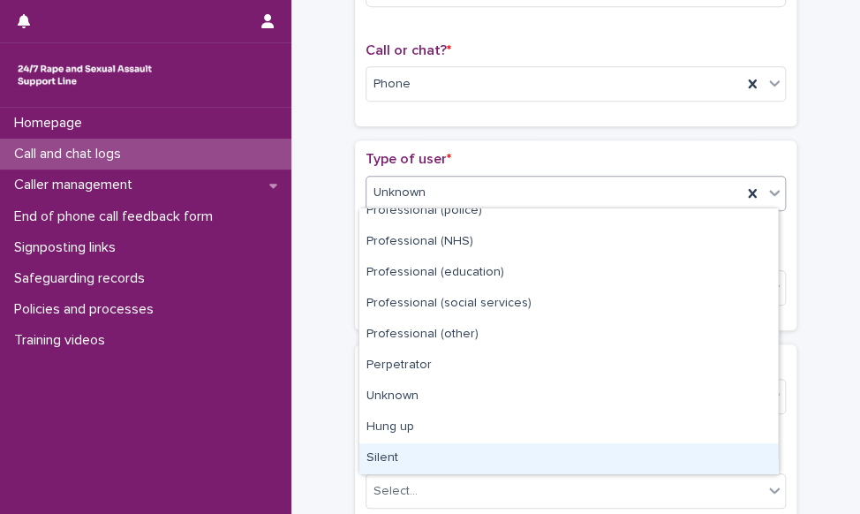
click at [434, 458] on div "Silent" at bounding box center [568, 458] width 419 height 31
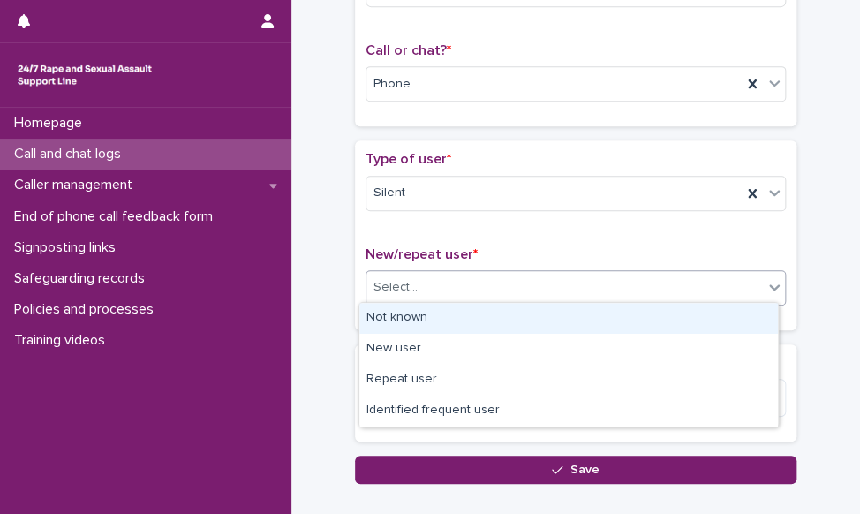
click at [452, 286] on div "Select..." at bounding box center [564, 287] width 396 height 29
click at [441, 315] on div "Not known" at bounding box center [568, 318] width 419 height 31
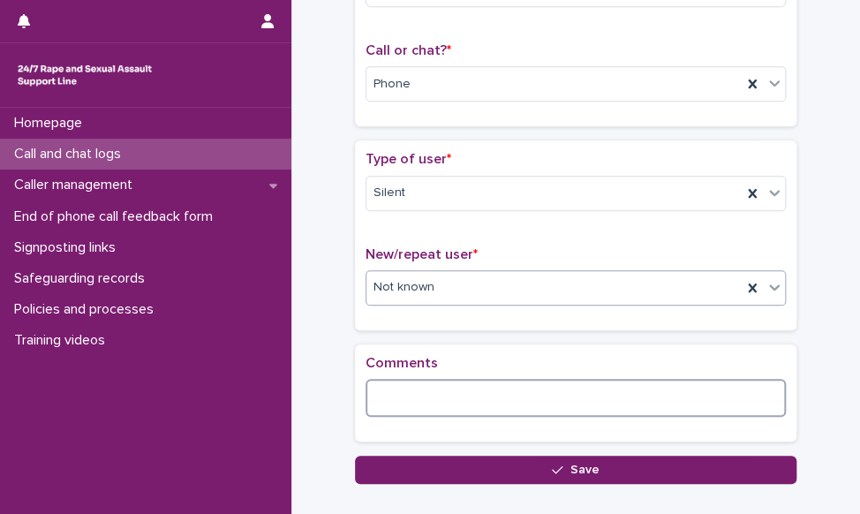
click at [455, 401] on textarea at bounding box center [576, 398] width 420 height 38
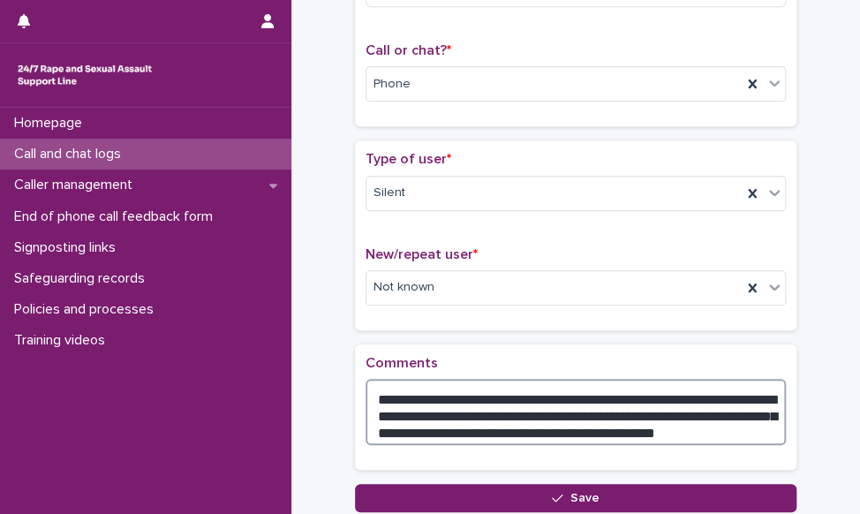
click at [745, 425] on textarea "**********" at bounding box center [576, 412] width 420 height 67
click at [619, 409] on textarea "**********" at bounding box center [576, 412] width 420 height 67
type textarea "**********"
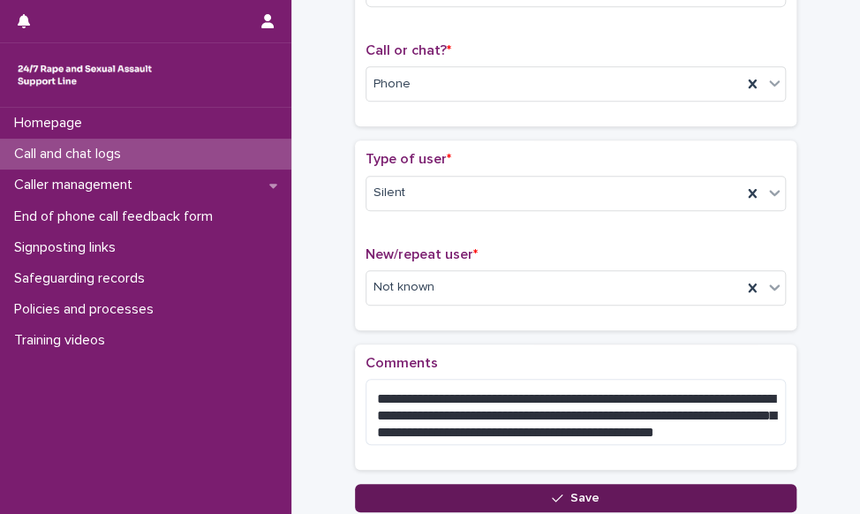
click at [608, 492] on button "Save" at bounding box center [575, 498] width 441 height 28
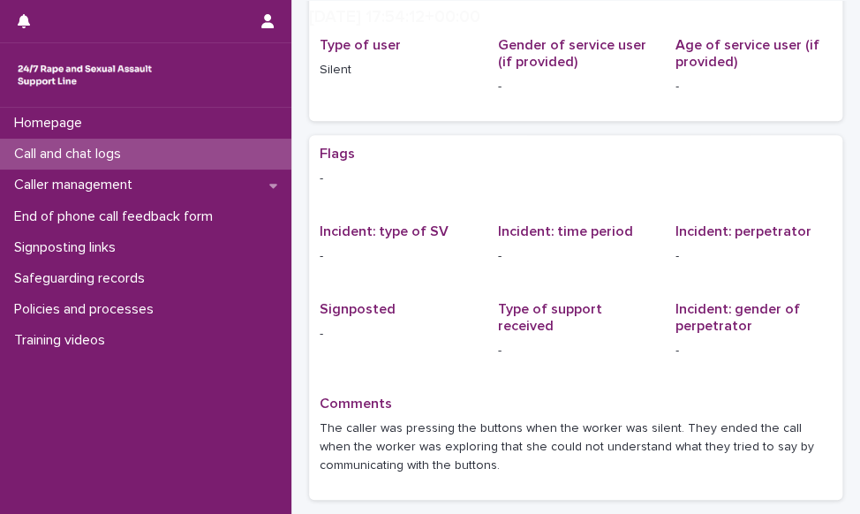
scroll to position [404, 0]
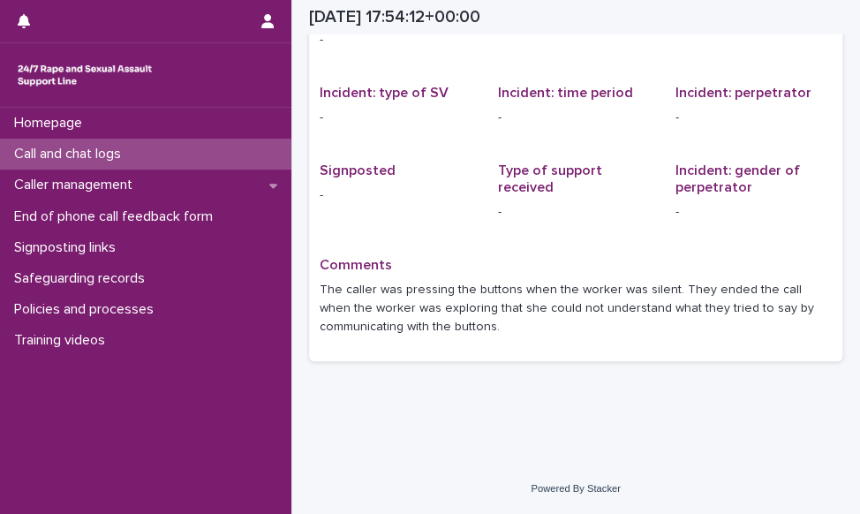
click at [135, 150] on p "Call and chat logs" at bounding box center [71, 154] width 128 height 17
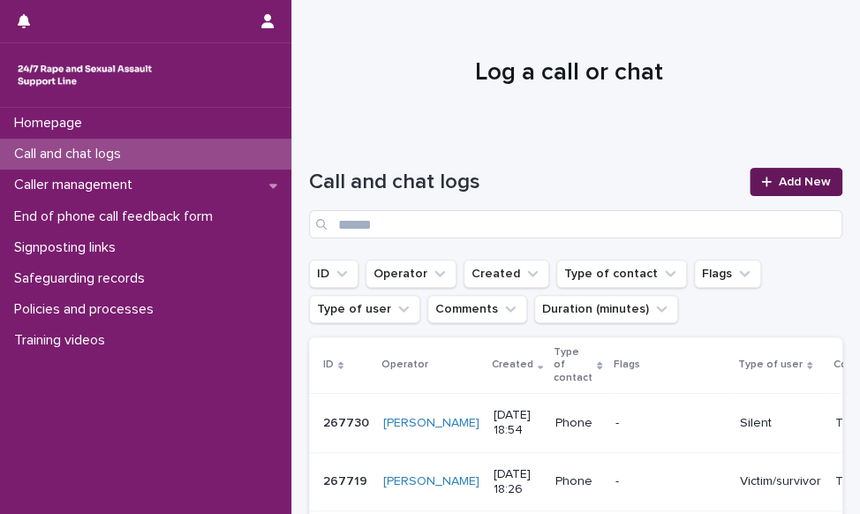
click at [817, 192] on link "Add New" at bounding box center [796, 182] width 93 height 28
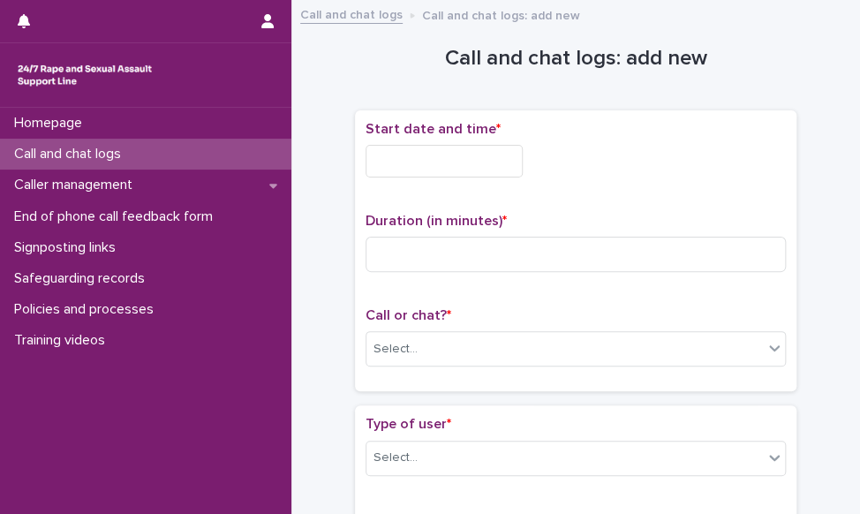
click at [487, 169] on input "text" at bounding box center [444, 161] width 157 height 33
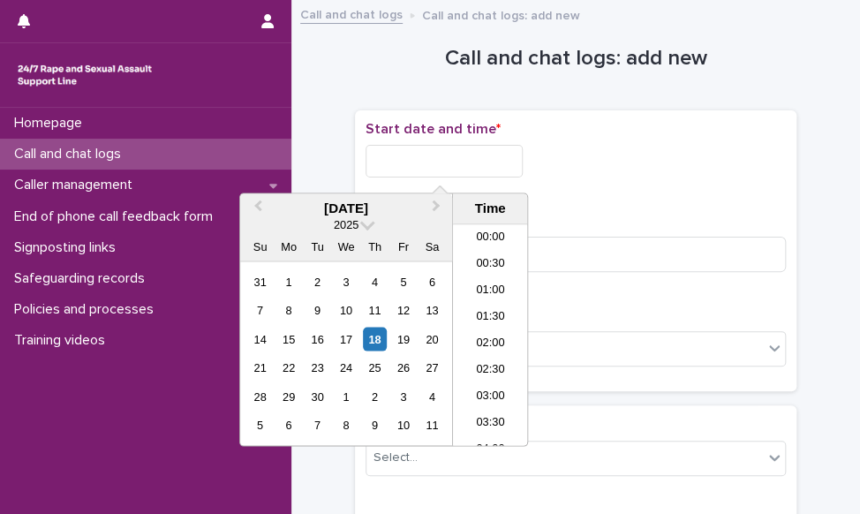
scroll to position [909, 0]
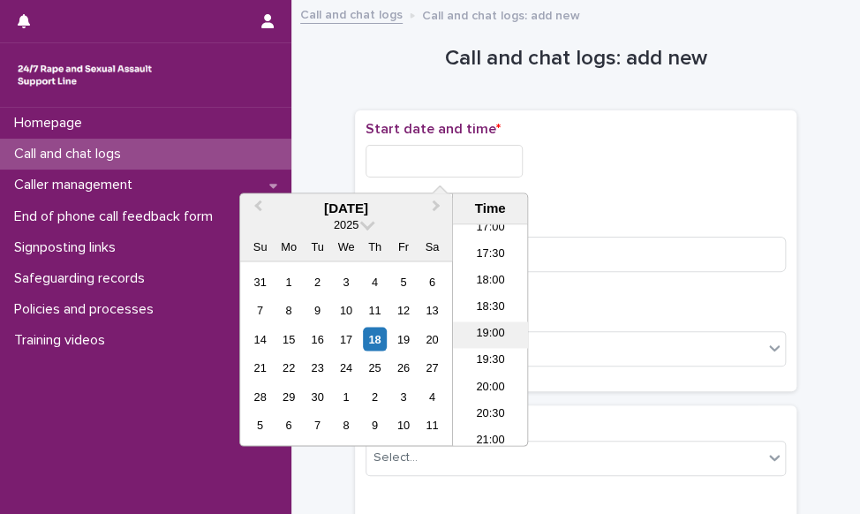
click at [494, 333] on li "19:00" at bounding box center [490, 335] width 75 height 26
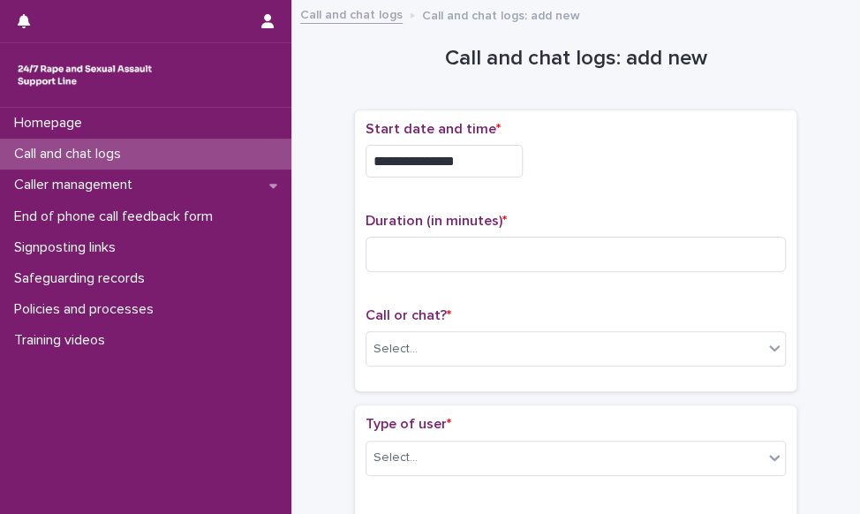
click at [491, 169] on input "**********" at bounding box center [444, 161] width 157 height 33
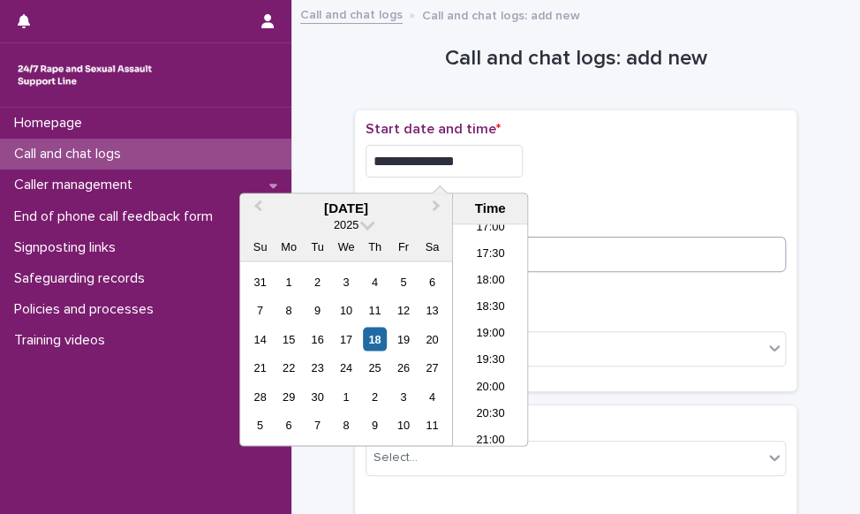
type input "**********"
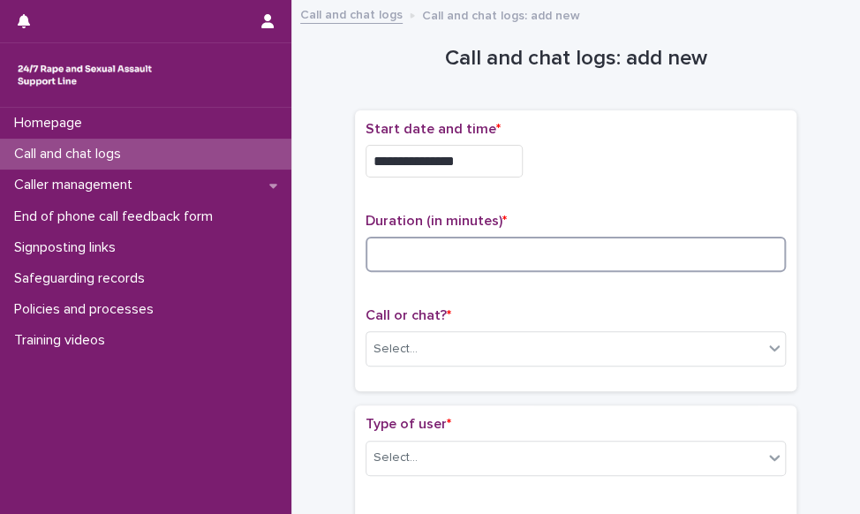
click at [678, 256] on input at bounding box center [576, 254] width 420 height 35
type input "**"
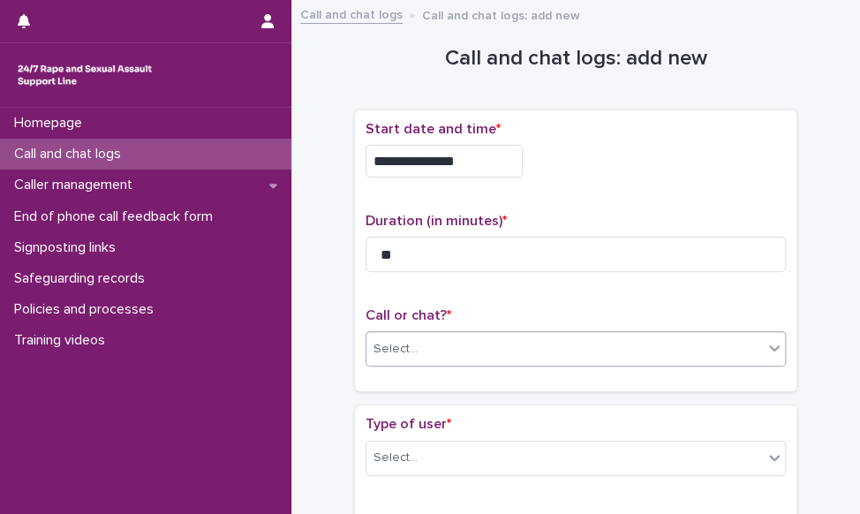
click at [407, 347] on div "Select..." at bounding box center [395, 349] width 44 height 19
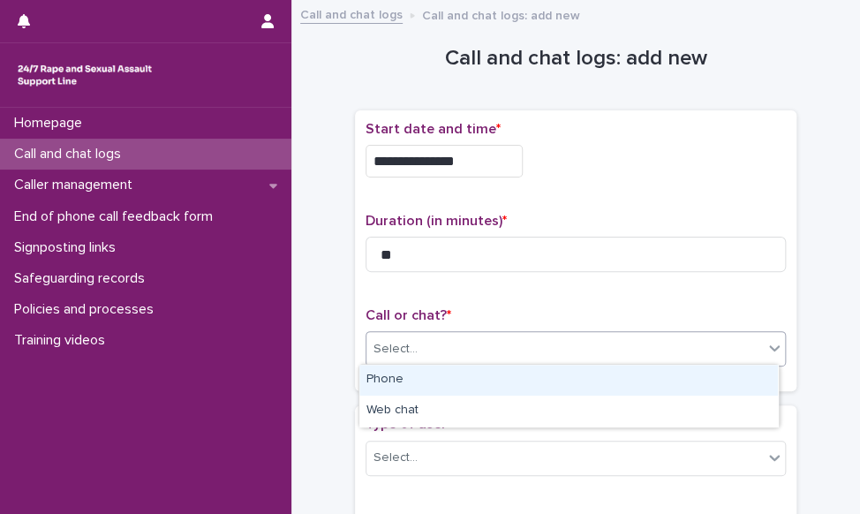
click at [388, 376] on div "Phone" at bounding box center [568, 380] width 419 height 31
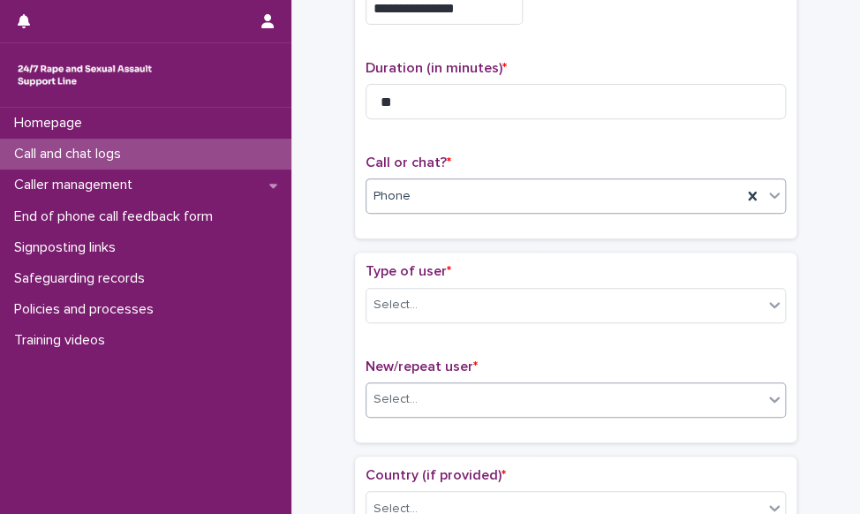
scroll to position [177, 0]
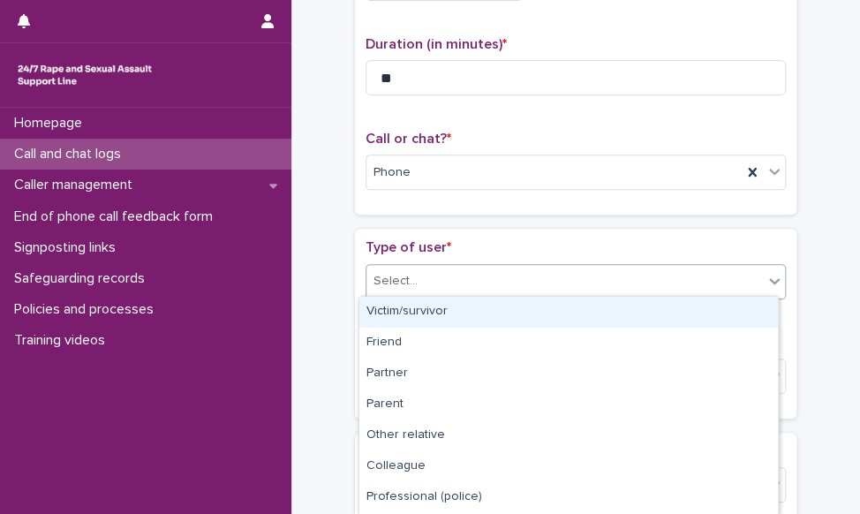
click at [403, 290] on div "Select..." at bounding box center [564, 281] width 396 height 29
click at [473, 321] on div "Victim/survivor" at bounding box center [568, 312] width 419 height 31
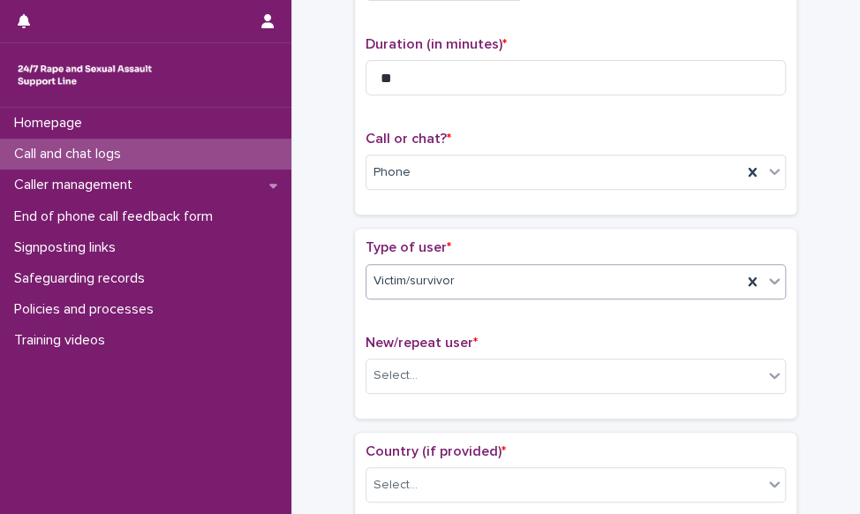
scroll to position [265, 0]
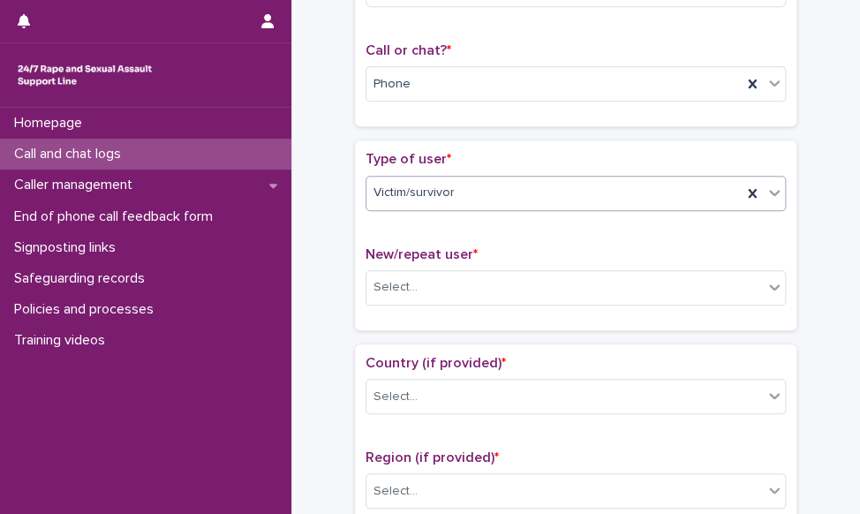
click at [485, 205] on div "Victim/survivor" at bounding box center [576, 193] width 420 height 35
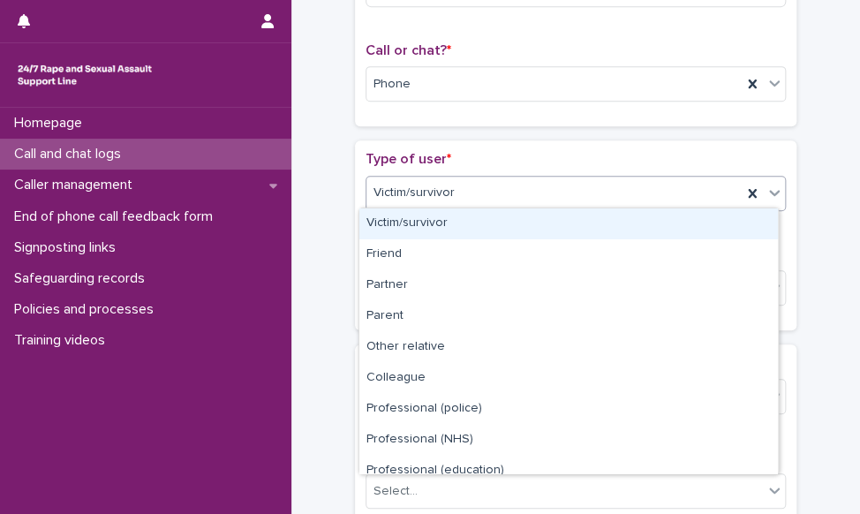
click at [485, 205] on div "Victim/survivor" at bounding box center [576, 193] width 420 height 35
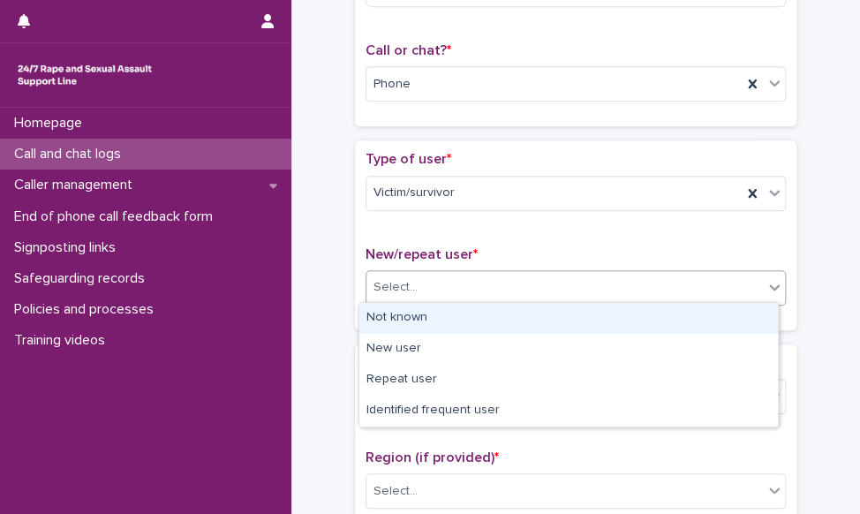
click at [464, 286] on div "Select..." at bounding box center [564, 287] width 396 height 29
click at [470, 326] on div "Not known" at bounding box center [568, 318] width 419 height 31
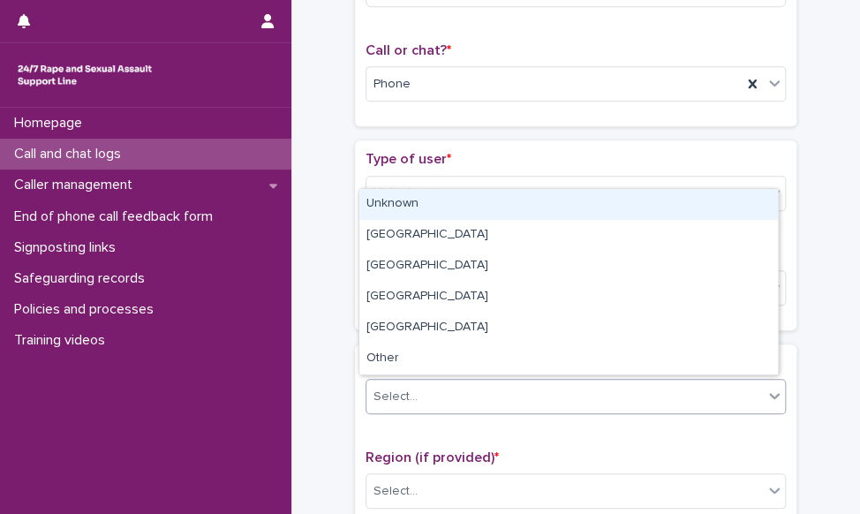
click at [460, 397] on div "Select..." at bounding box center [564, 396] width 396 height 29
click at [473, 213] on div "Unknown" at bounding box center [568, 204] width 419 height 31
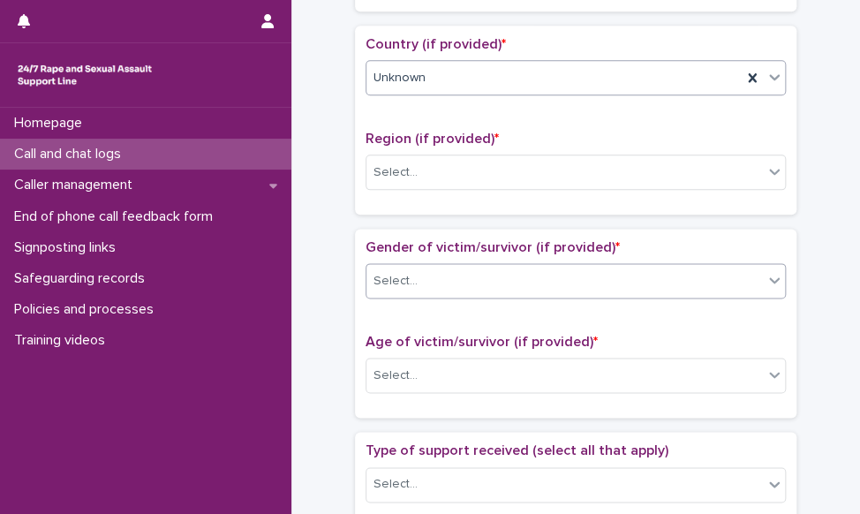
scroll to position [618, 0]
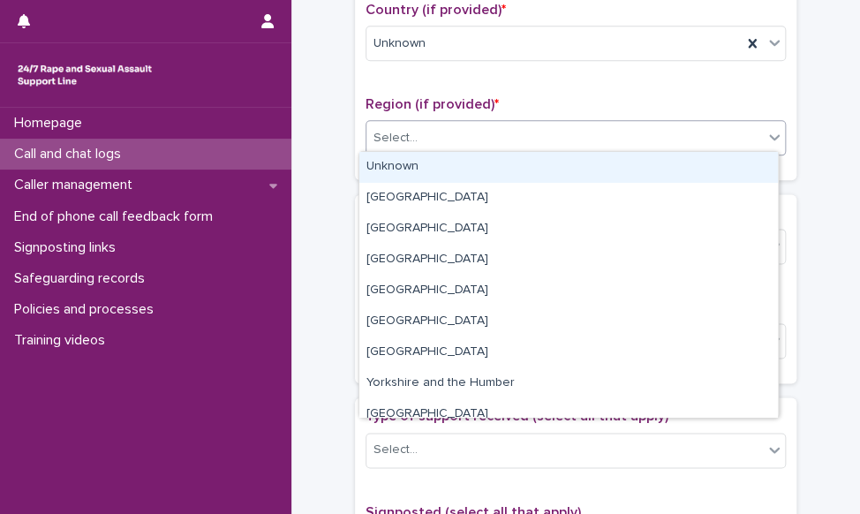
click at [468, 137] on div "Select..." at bounding box center [564, 138] width 396 height 29
click at [456, 161] on div "Unknown" at bounding box center [568, 167] width 419 height 31
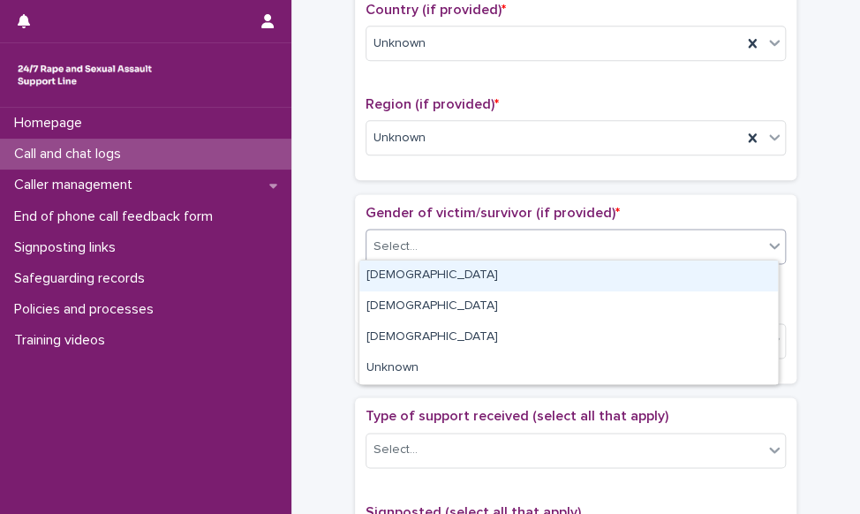
click at [427, 242] on div "Select..." at bounding box center [564, 246] width 396 height 29
click at [417, 264] on div "[DEMOGRAPHIC_DATA]" at bounding box center [568, 275] width 419 height 31
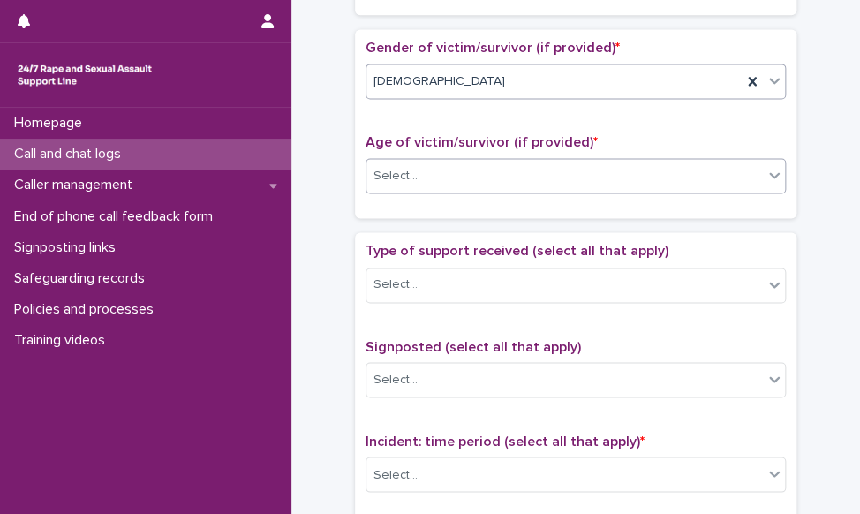
scroll to position [795, 0]
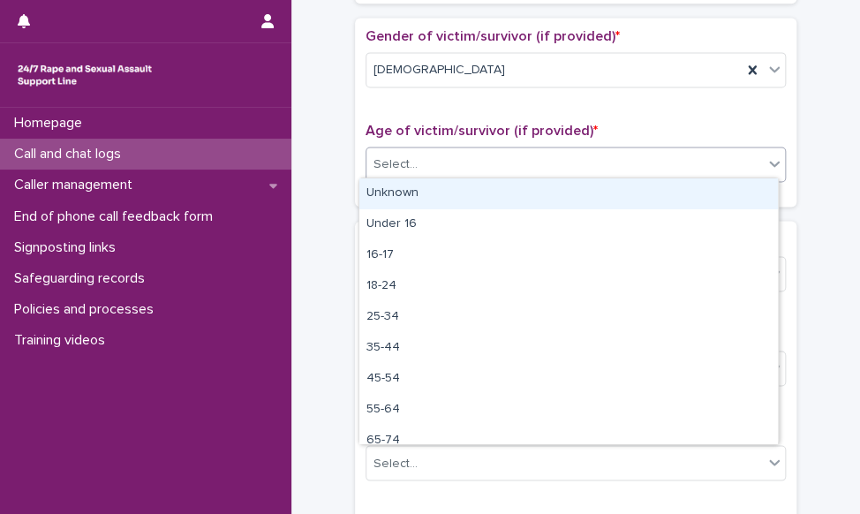
click at [475, 150] on div "Select..." at bounding box center [564, 164] width 396 height 29
click at [459, 196] on div "Unknown" at bounding box center [568, 193] width 419 height 31
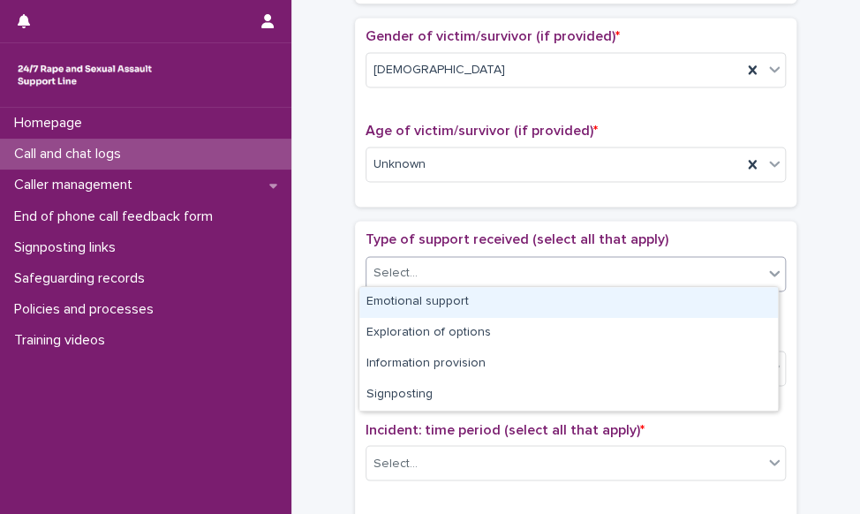
drag, startPoint x: 434, startPoint y: 270, endPoint x: 431, endPoint y: 306, distance: 35.4
click at [434, 276] on div "Select..." at bounding box center [564, 273] width 396 height 29
click at [431, 307] on div "Emotional support" at bounding box center [568, 302] width 419 height 31
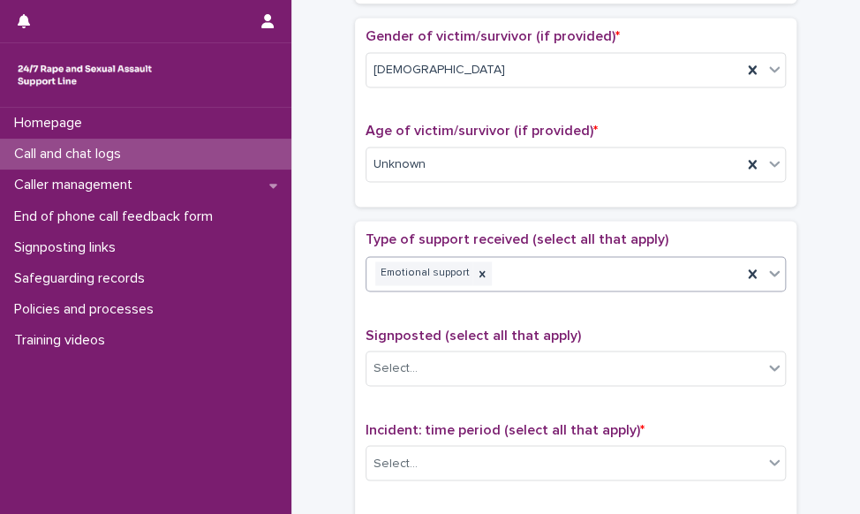
scroll to position [971, 0]
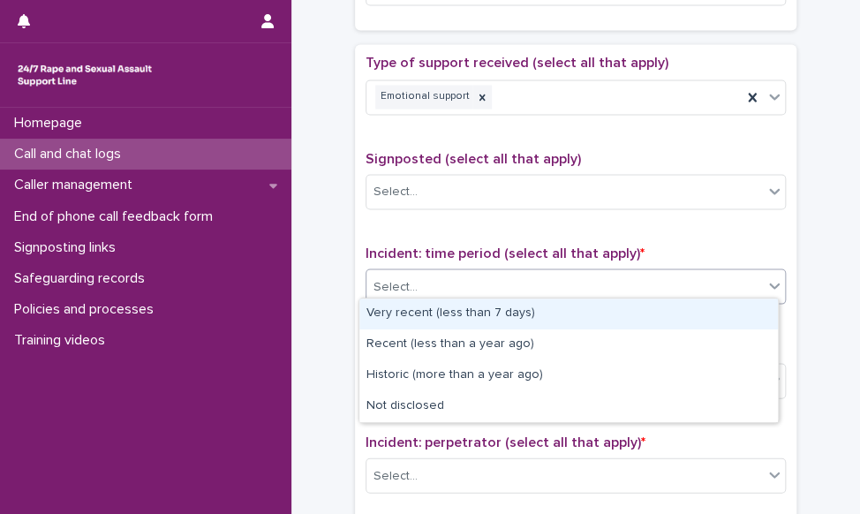
click at [442, 276] on div "Select..." at bounding box center [564, 286] width 396 height 29
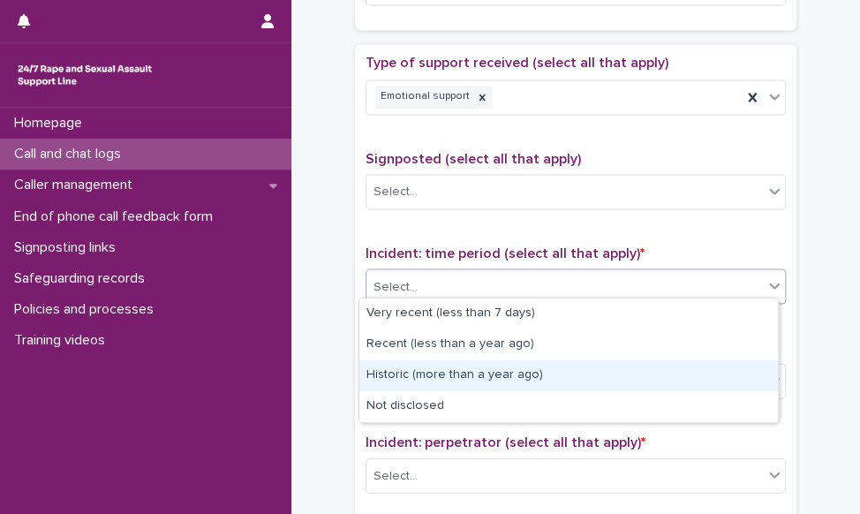
click at [421, 373] on div "Historic (more than a year ago)" at bounding box center [568, 375] width 419 height 31
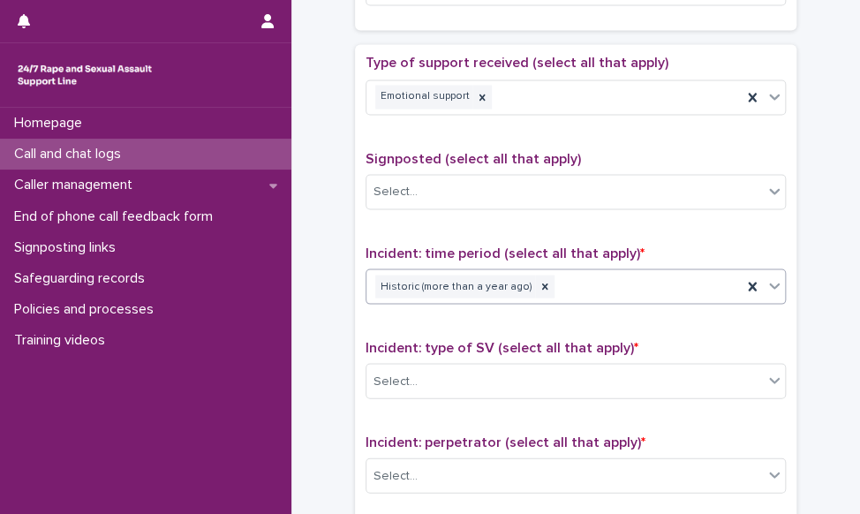
click at [622, 283] on div "Historic (more than a year ago)" at bounding box center [553, 286] width 375 height 31
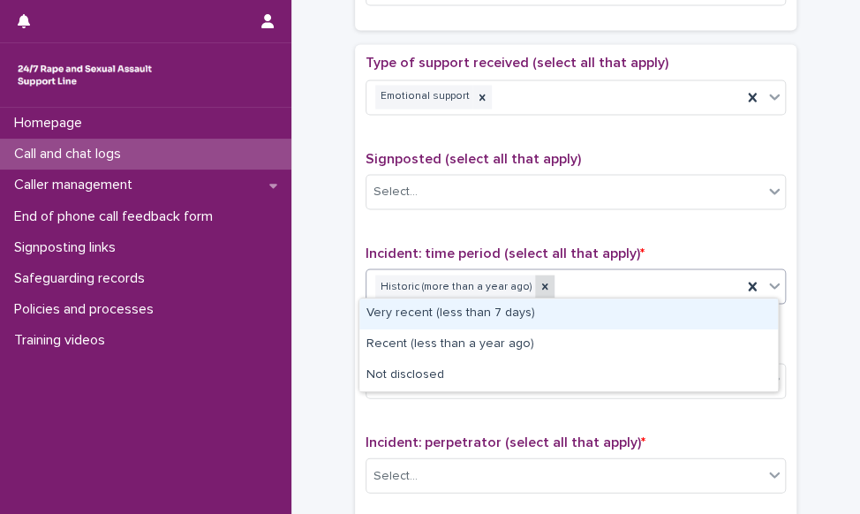
click at [535, 287] on div at bounding box center [544, 287] width 19 height 24
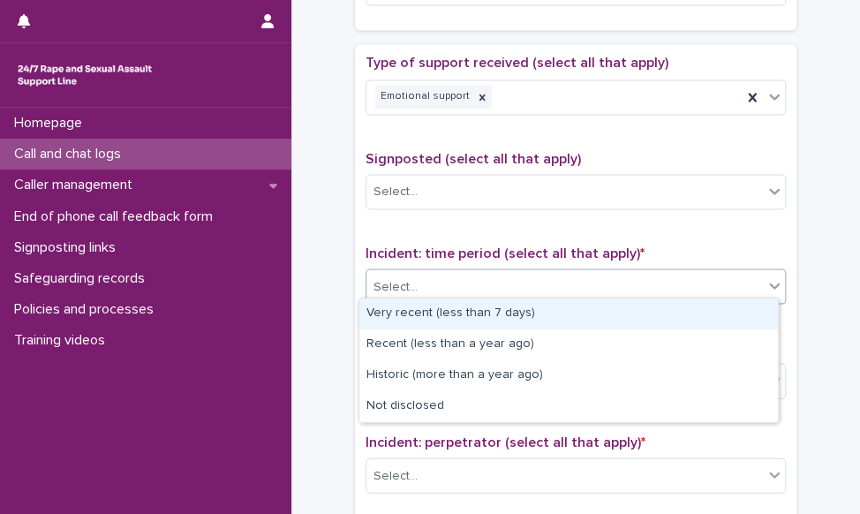
click at [527, 287] on div "Select..." at bounding box center [564, 286] width 396 height 29
click at [509, 291] on div "Select..." at bounding box center [564, 286] width 396 height 29
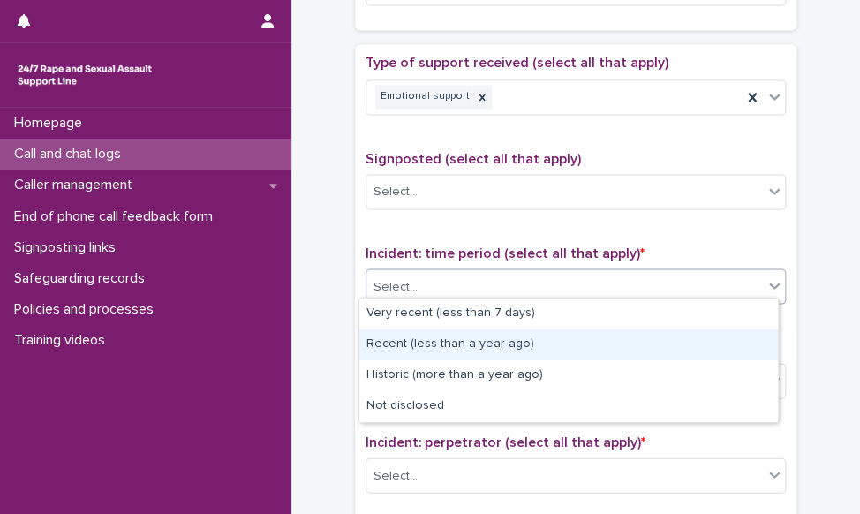
click at [494, 343] on div "Recent (less than a year ago)" at bounding box center [568, 344] width 419 height 31
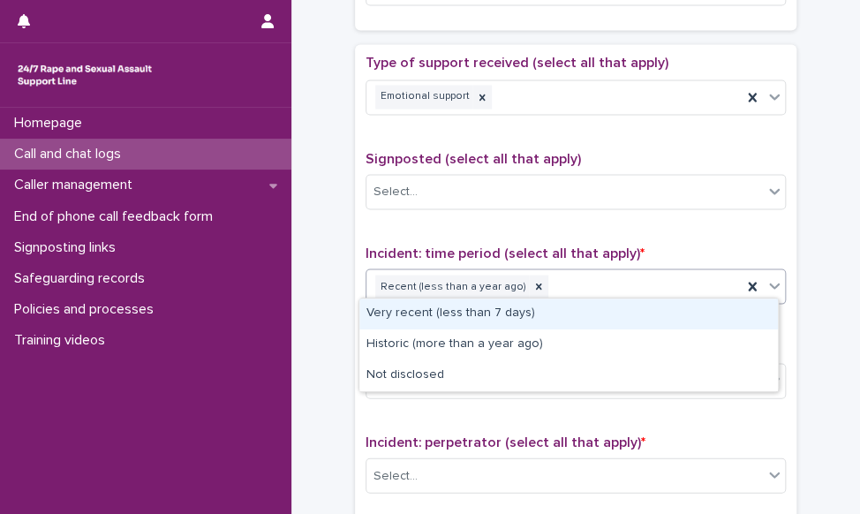
click at [587, 283] on div "Recent (less than a year ago)" at bounding box center [553, 286] width 375 height 31
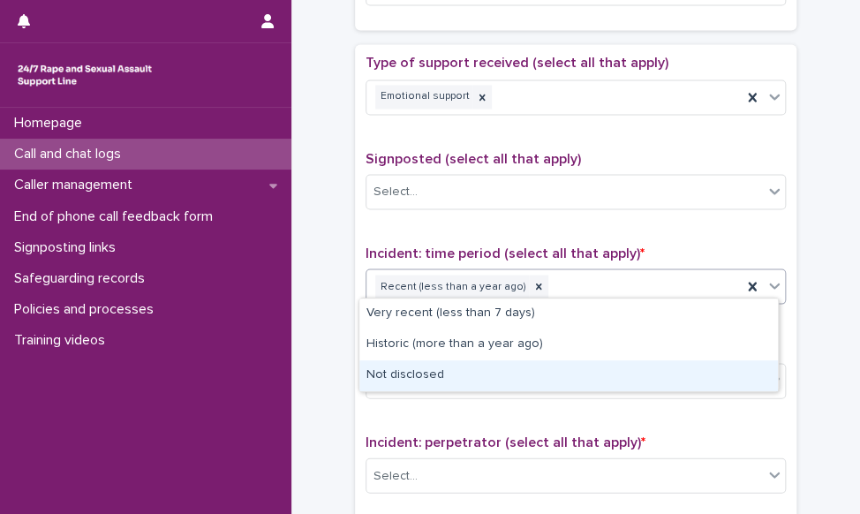
click at [459, 361] on div "Not disclosed" at bounding box center [568, 375] width 419 height 31
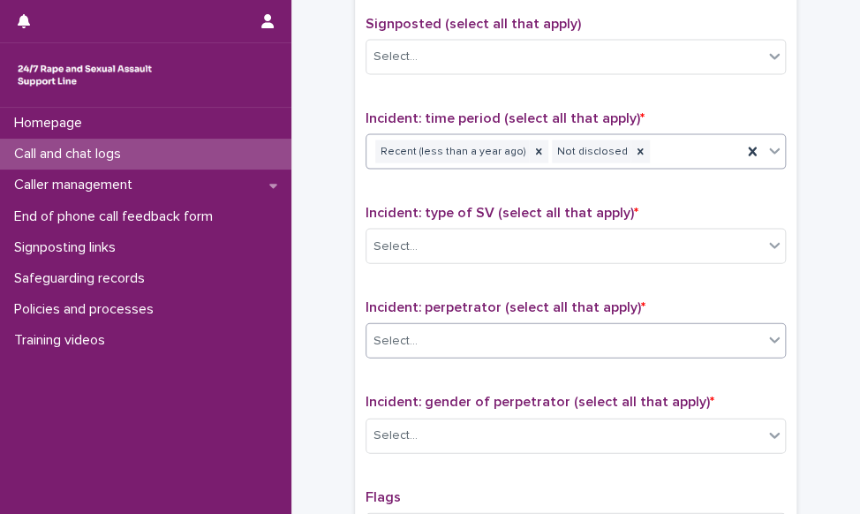
scroll to position [1148, 0]
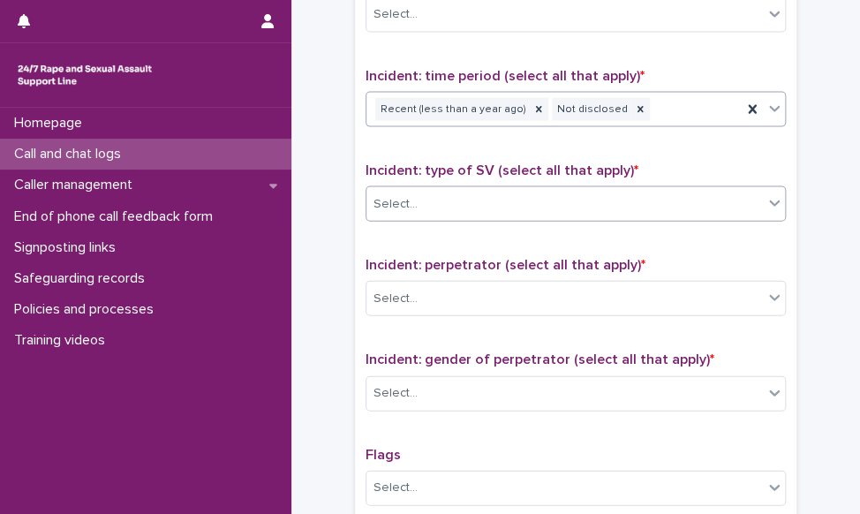
drag, startPoint x: 506, startPoint y: 195, endPoint x: 486, endPoint y: 210, distance: 25.3
click at [503, 198] on div "Select..." at bounding box center [564, 204] width 396 height 29
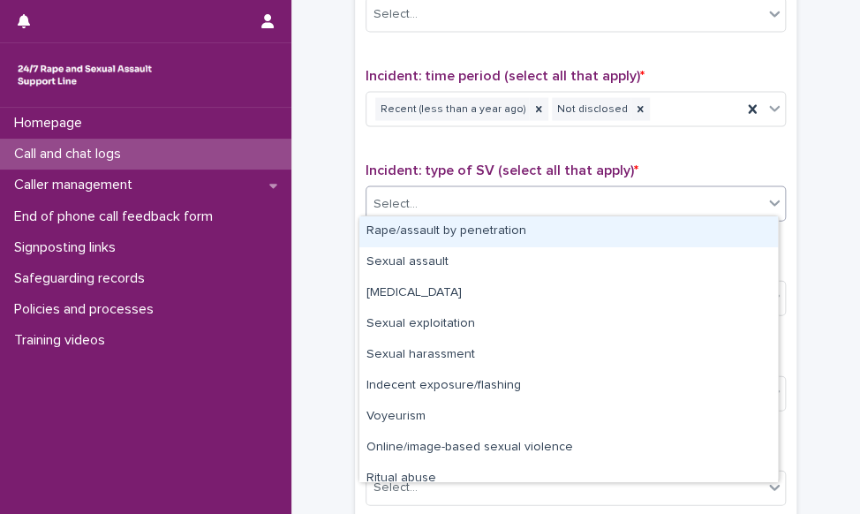
click at [427, 238] on div "Rape/assault by penetration" at bounding box center [568, 231] width 419 height 31
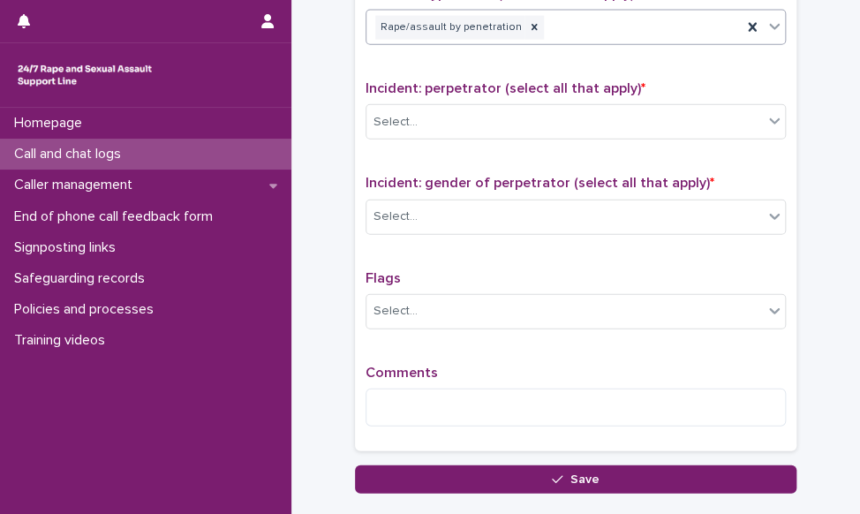
scroll to position [1236, 0]
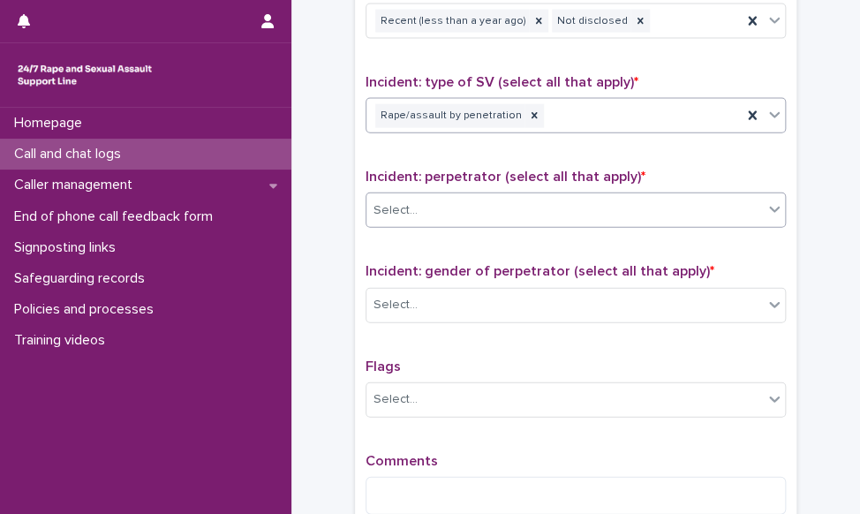
click at [574, 198] on div "Select..." at bounding box center [564, 210] width 396 height 29
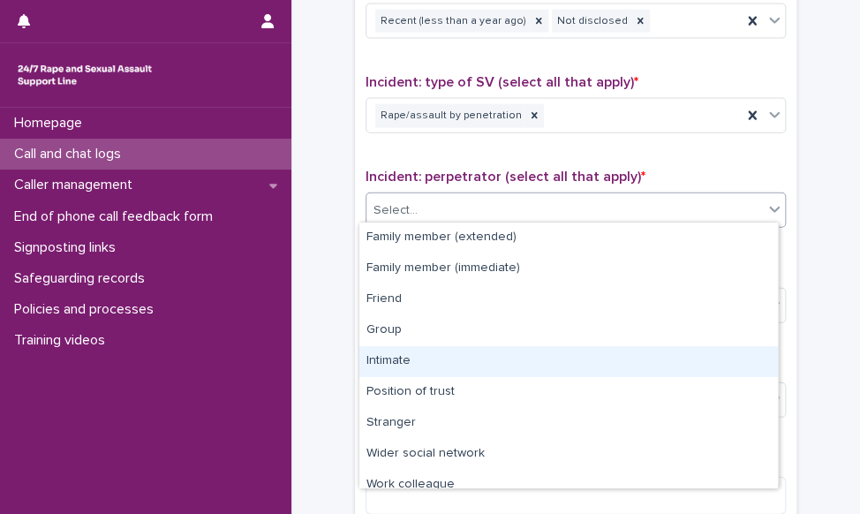
click at [414, 368] on div "Intimate" at bounding box center [568, 361] width 419 height 31
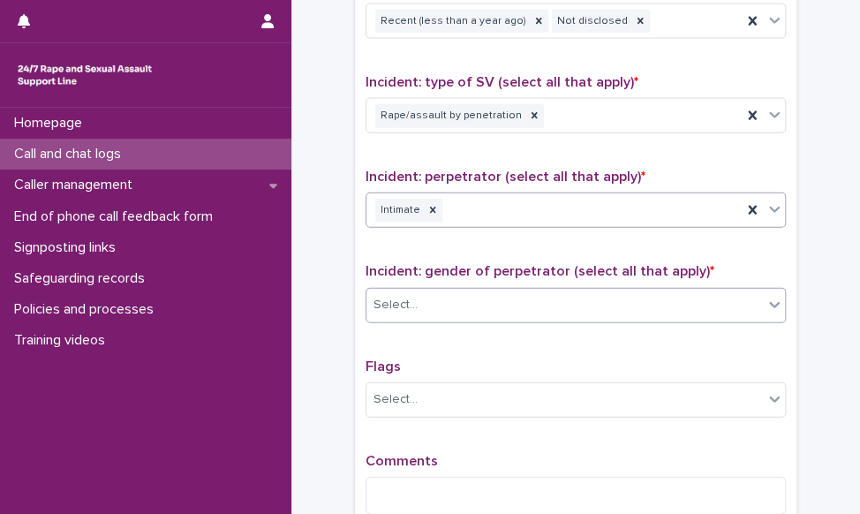
click at [437, 299] on div "Select..." at bounding box center [564, 304] width 396 height 29
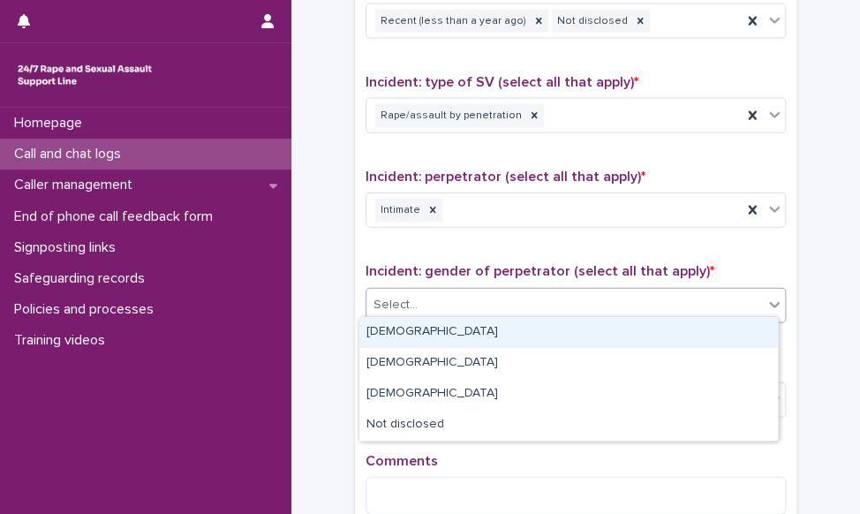
click at [422, 329] on div "[DEMOGRAPHIC_DATA]" at bounding box center [568, 332] width 419 height 31
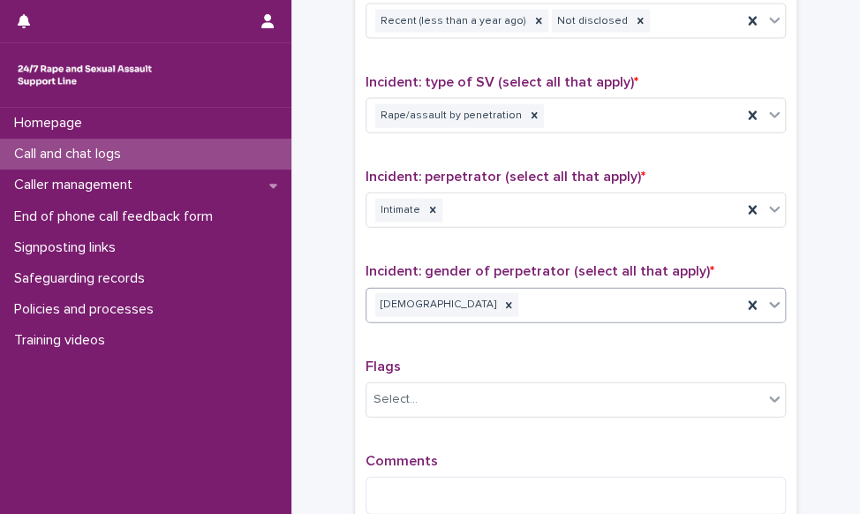
scroll to position [1324, 0]
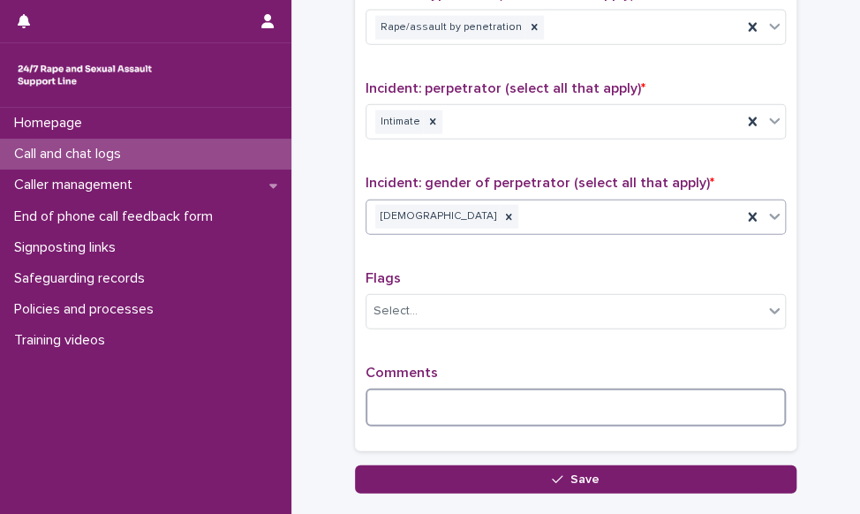
drag, startPoint x: 403, startPoint y: 399, endPoint x: 834, endPoint y: 301, distance: 442.8
click at [406, 397] on textarea at bounding box center [576, 408] width 420 height 38
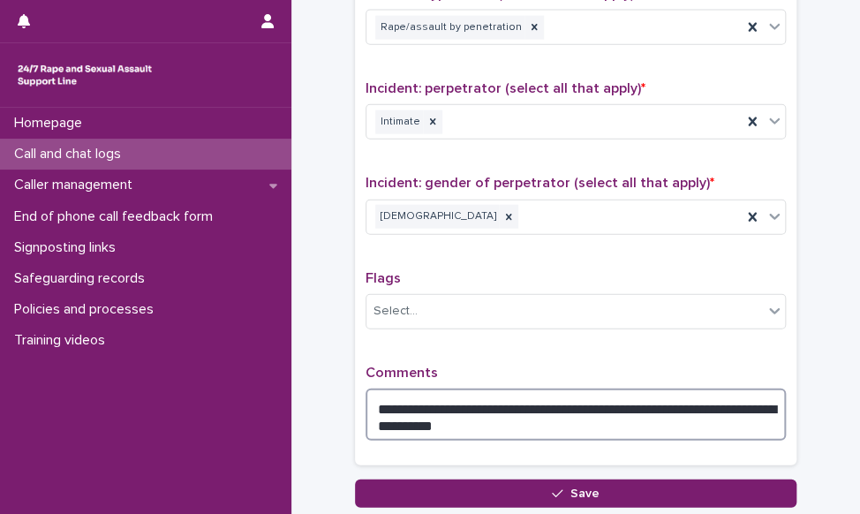
click at [529, 419] on textarea "**********" at bounding box center [576, 415] width 420 height 53
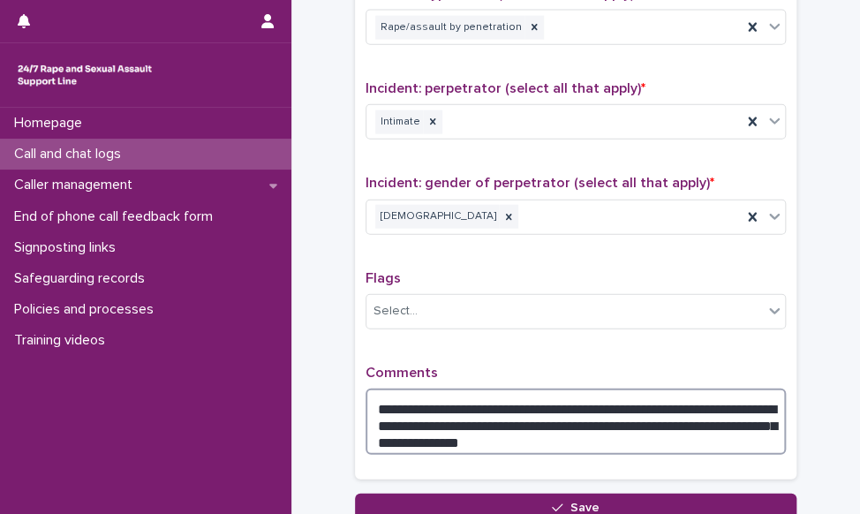
click at [512, 442] on textarea "**********" at bounding box center [576, 422] width 420 height 67
click at [653, 436] on textarea "**********" at bounding box center [576, 422] width 420 height 67
click at [551, 426] on textarea "**********" at bounding box center [576, 422] width 420 height 67
click at [726, 416] on textarea "**********" at bounding box center [576, 422] width 420 height 67
click at [627, 434] on textarea "**********" at bounding box center [576, 422] width 420 height 67
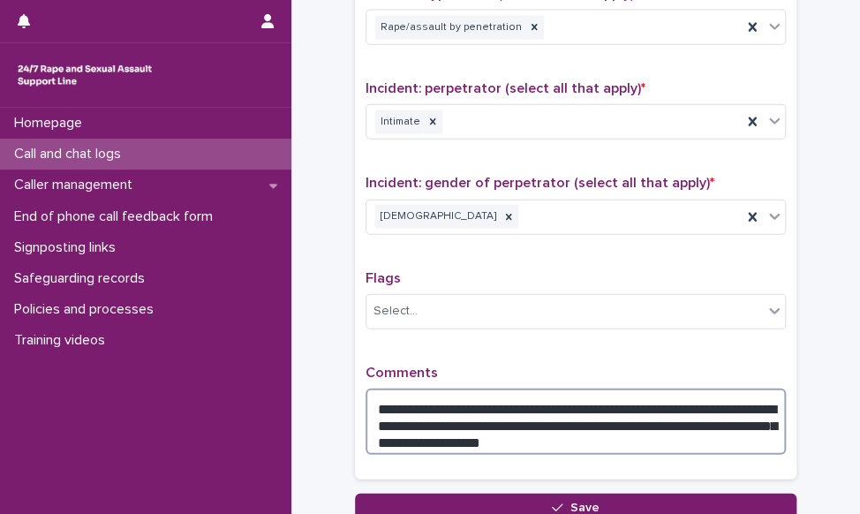
click at [583, 435] on textarea "**********" at bounding box center [576, 422] width 420 height 67
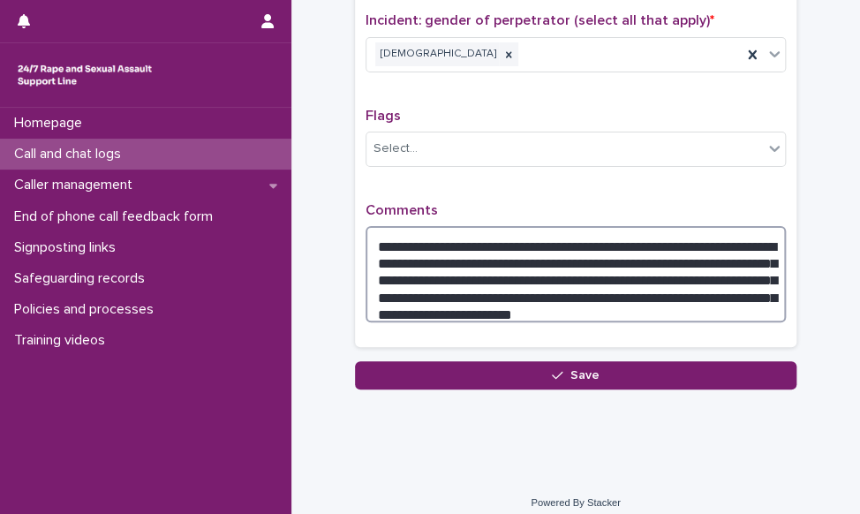
scroll to position [1494, 0]
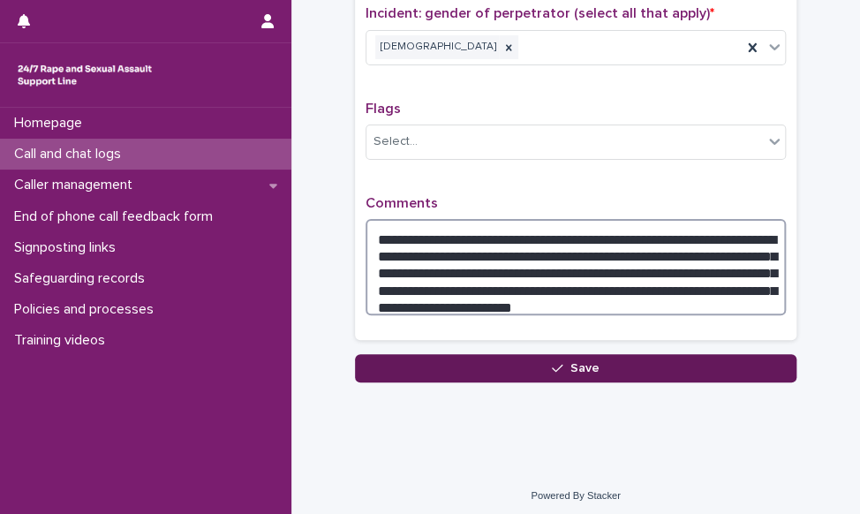
type textarea "**********"
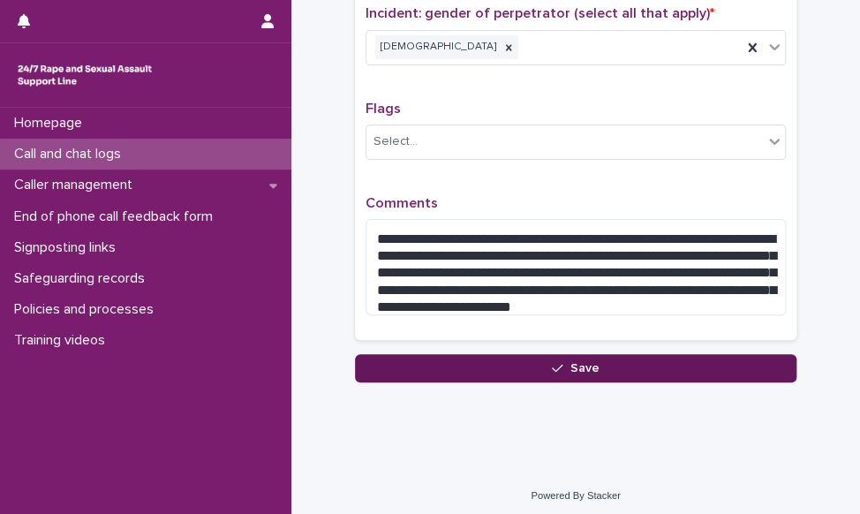
click at [523, 368] on button "Save" at bounding box center [575, 368] width 441 height 28
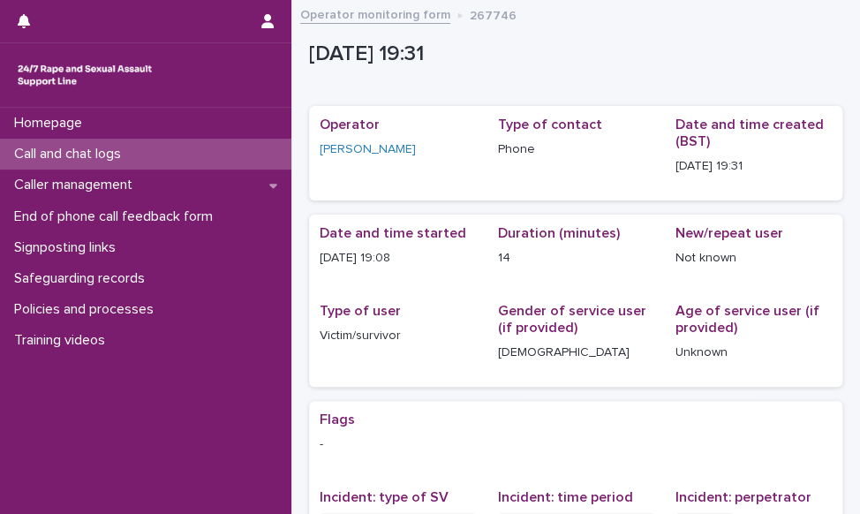
click at [47, 155] on p "Call and chat logs" at bounding box center [71, 154] width 128 height 17
